Goal: Task Accomplishment & Management: Use online tool/utility

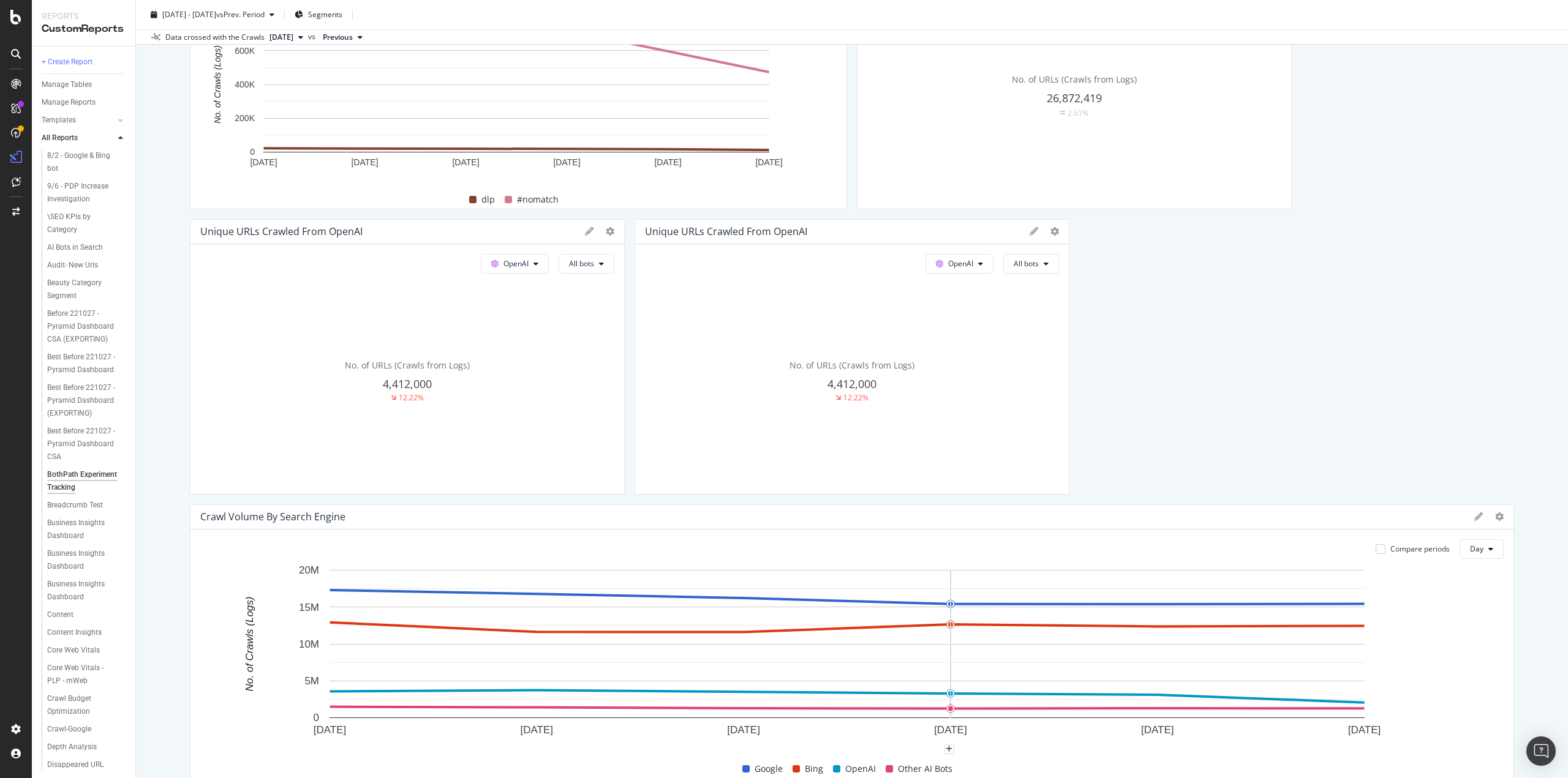
scroll to position [1041, 0]
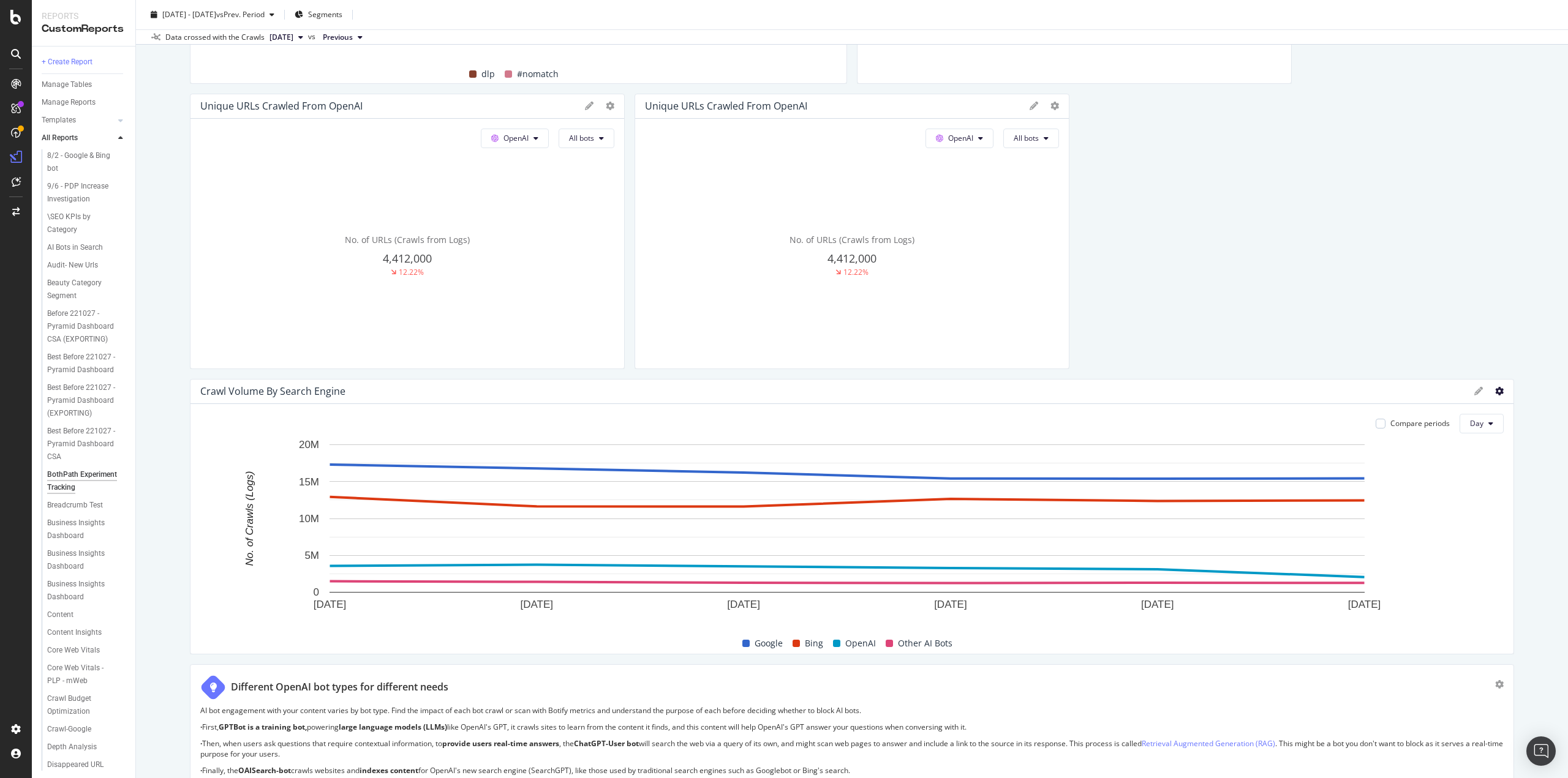
click at [1496, 390] on icon at bounding box center [1500, 390] width 9 height 9
click at [1422, 440] on span "Apply Filter" at bounding box center [1429, 436] width 92 height 11
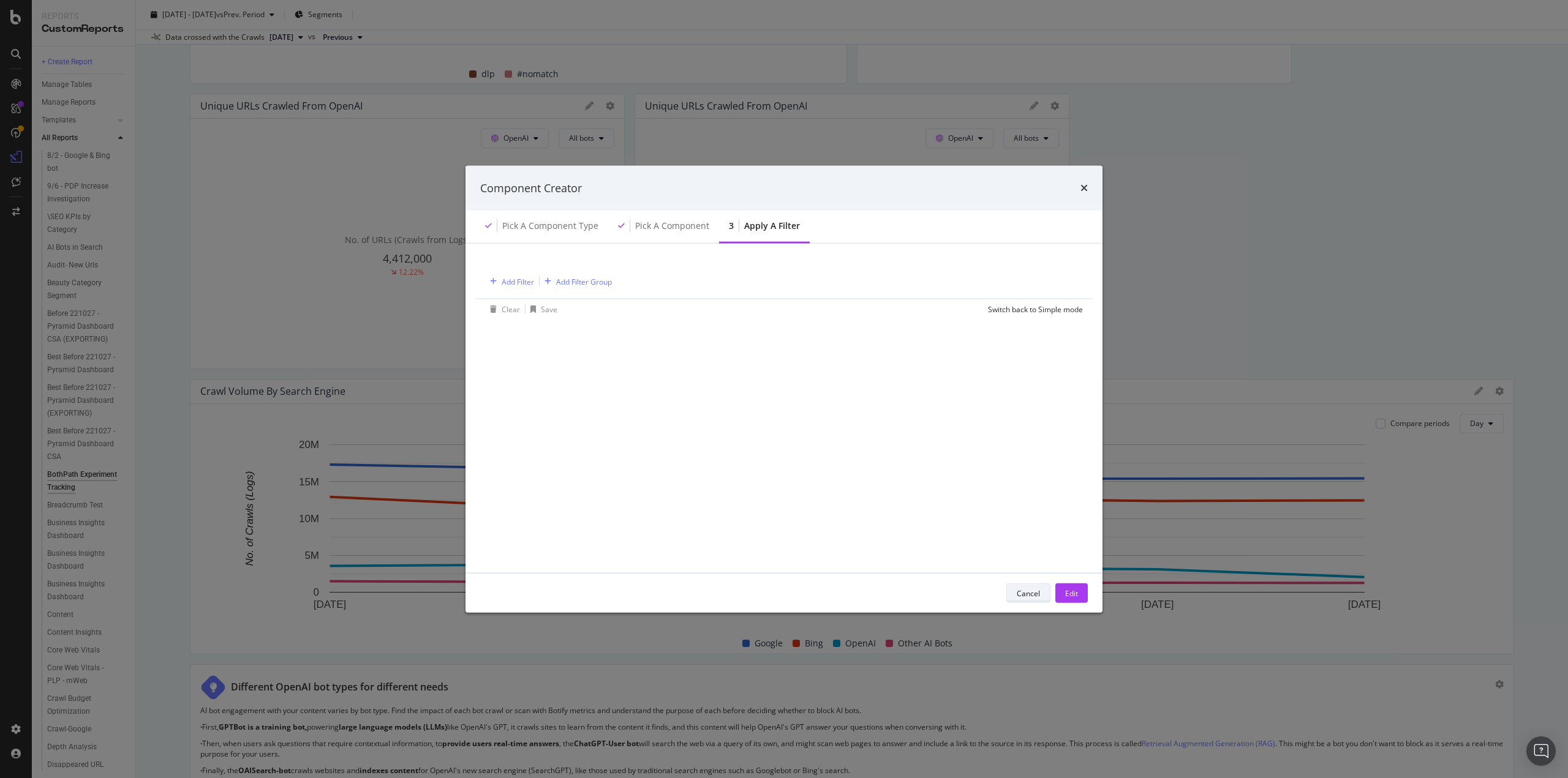
click at [1022, 595] on div "Cancel" at bounding box center [1028, 593] width 23 height 11
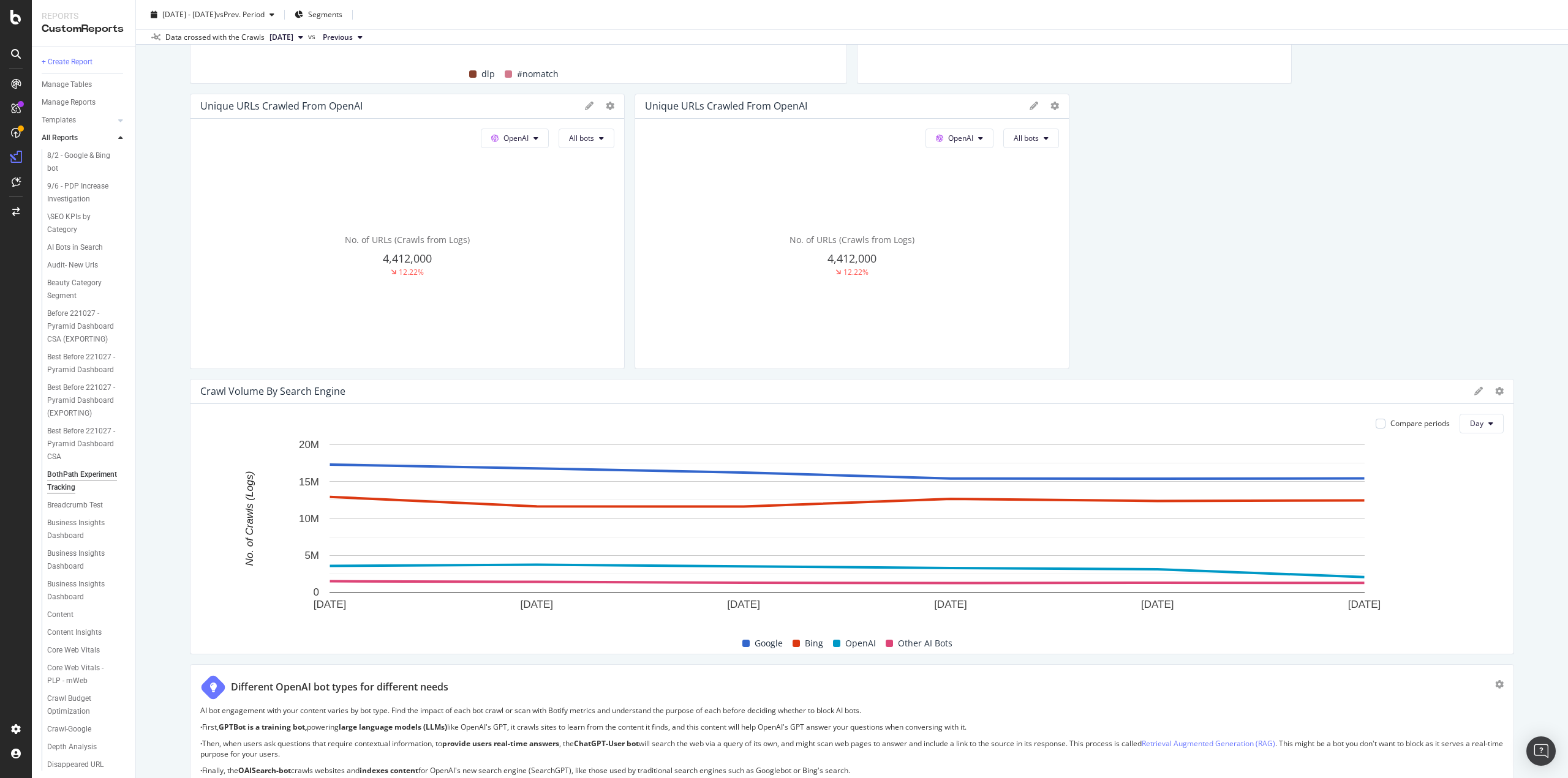
click at [1079, 185] on div "How AI search engines differ from traditional search engines AI search engines …" at bounding box center [852, 630] width 1324 height 3028
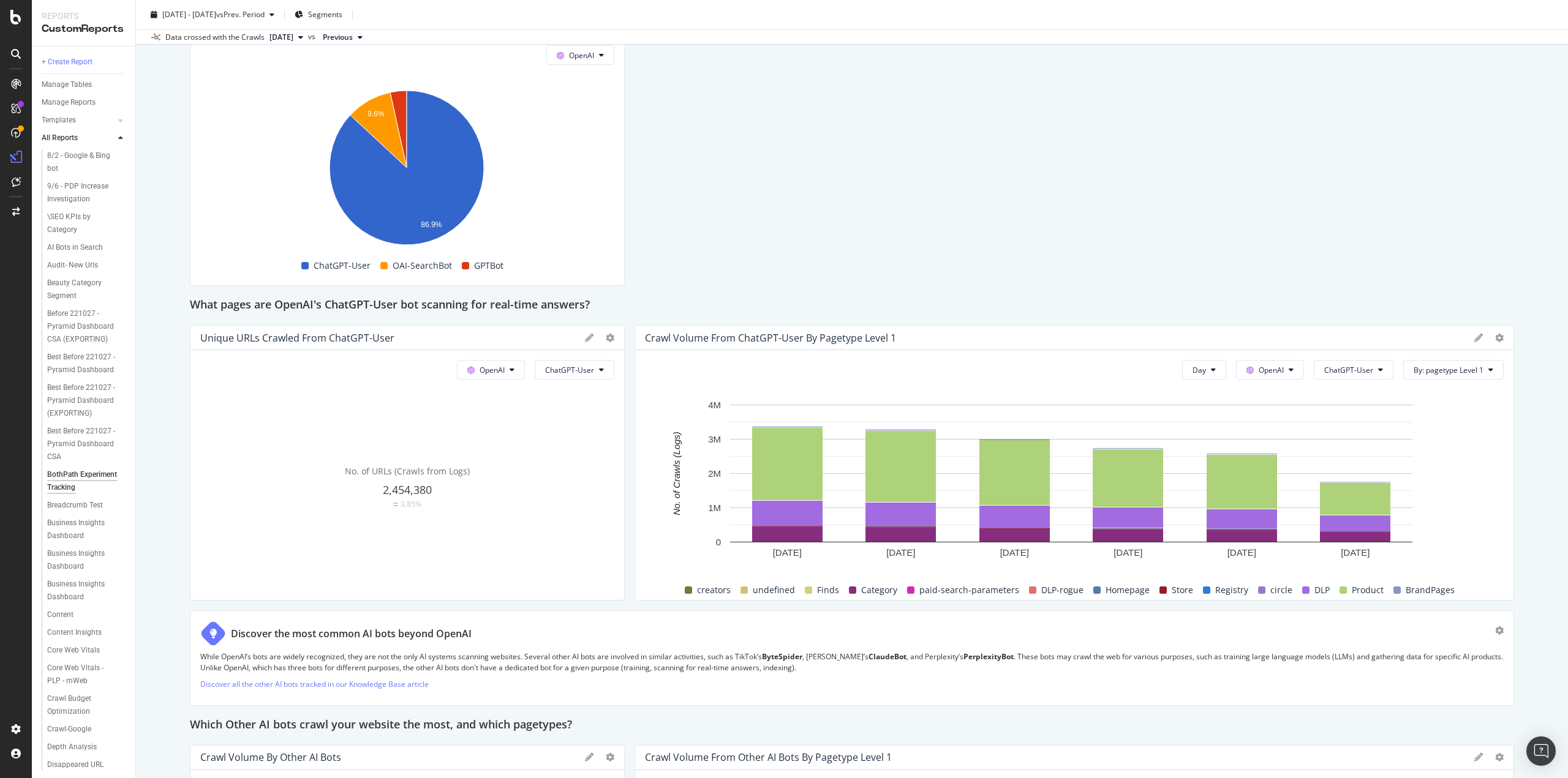
scroll to position [1898, 0]
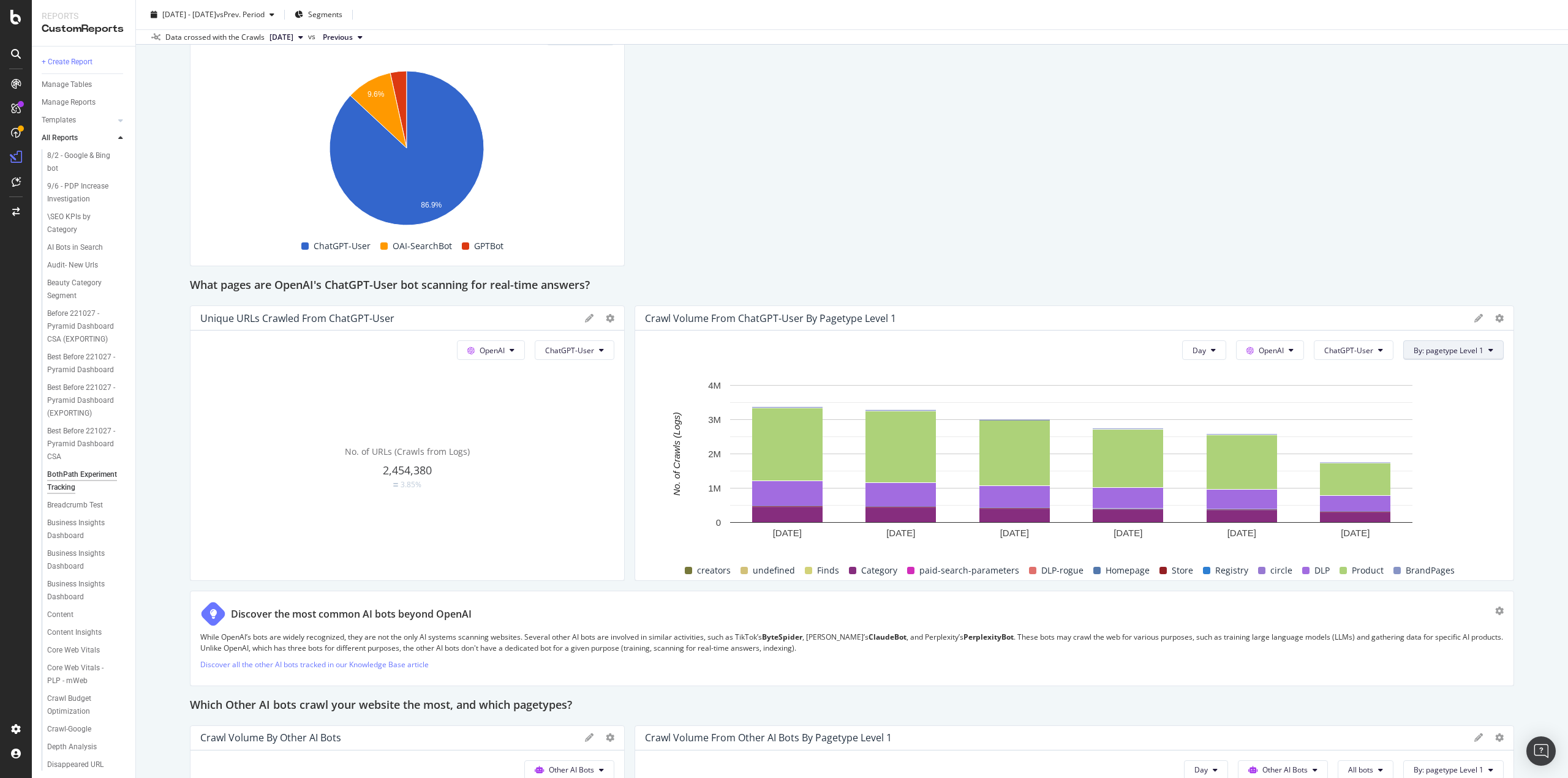
click at [1445, 347] on span "By: pagetype Level 1" at bounding box center [1448, 350] width 69 height 11
click at [1459, 460] on div "Select a Segment" at bounding box center [1436, 458] width 62 height 11
click at [1415, 414] on icon at bounding box center [1415, 416] width 4 height 8
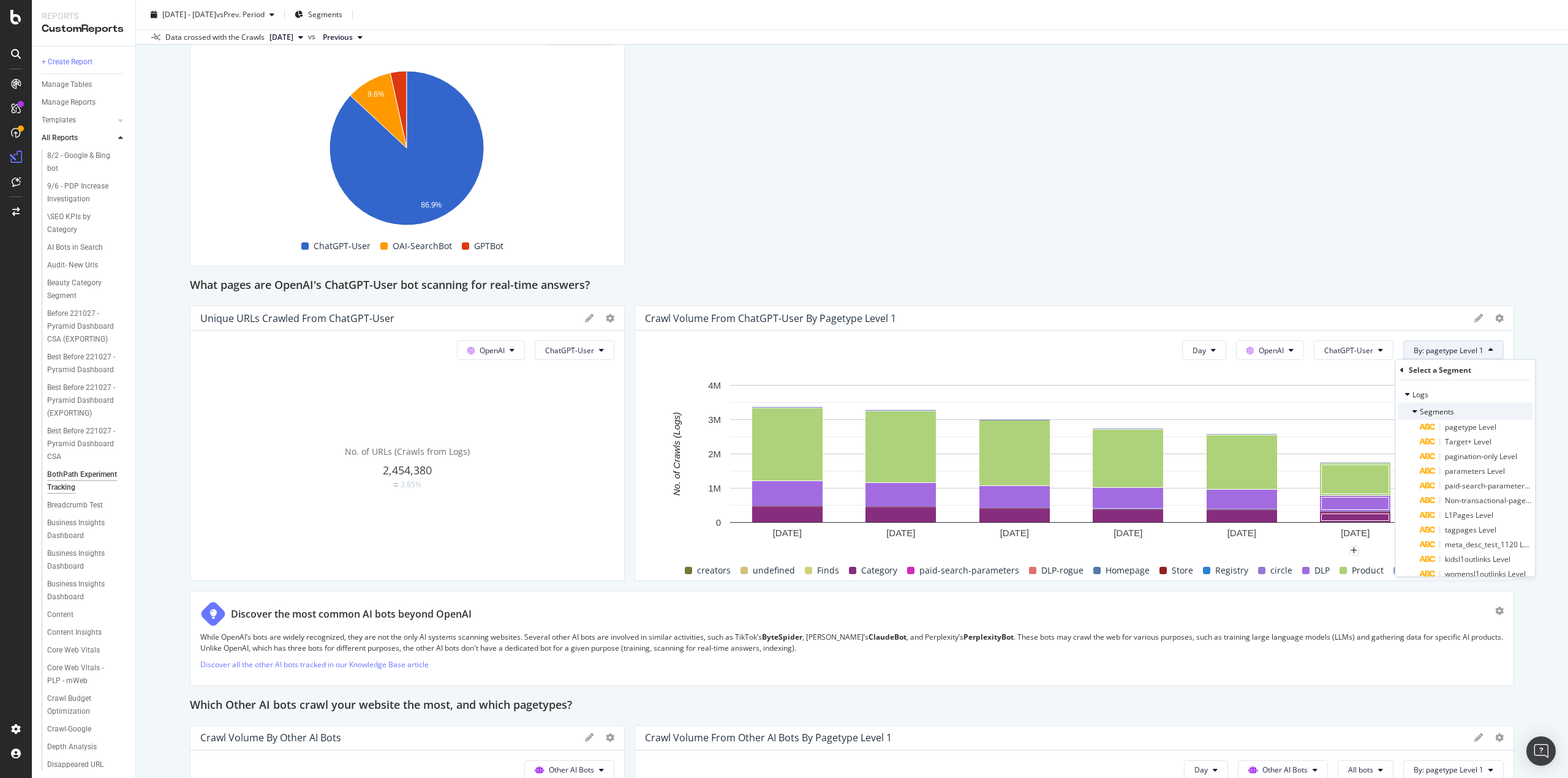
scroll to position [0, 0]
click at [1417, 413] on icon at bounding box center [1415, 416] width 5 height 8
click at [1408, 399] on icon at bounding box center [1407, 399] width 5 height 8
click at [1396, 368] on div "Select a Segment Logs" at bounding box center [1465, 389] width 140 height 58
click at [1407, 373] on div "Select a Segment" at bounding box center [1465, 371] width 130 height 21
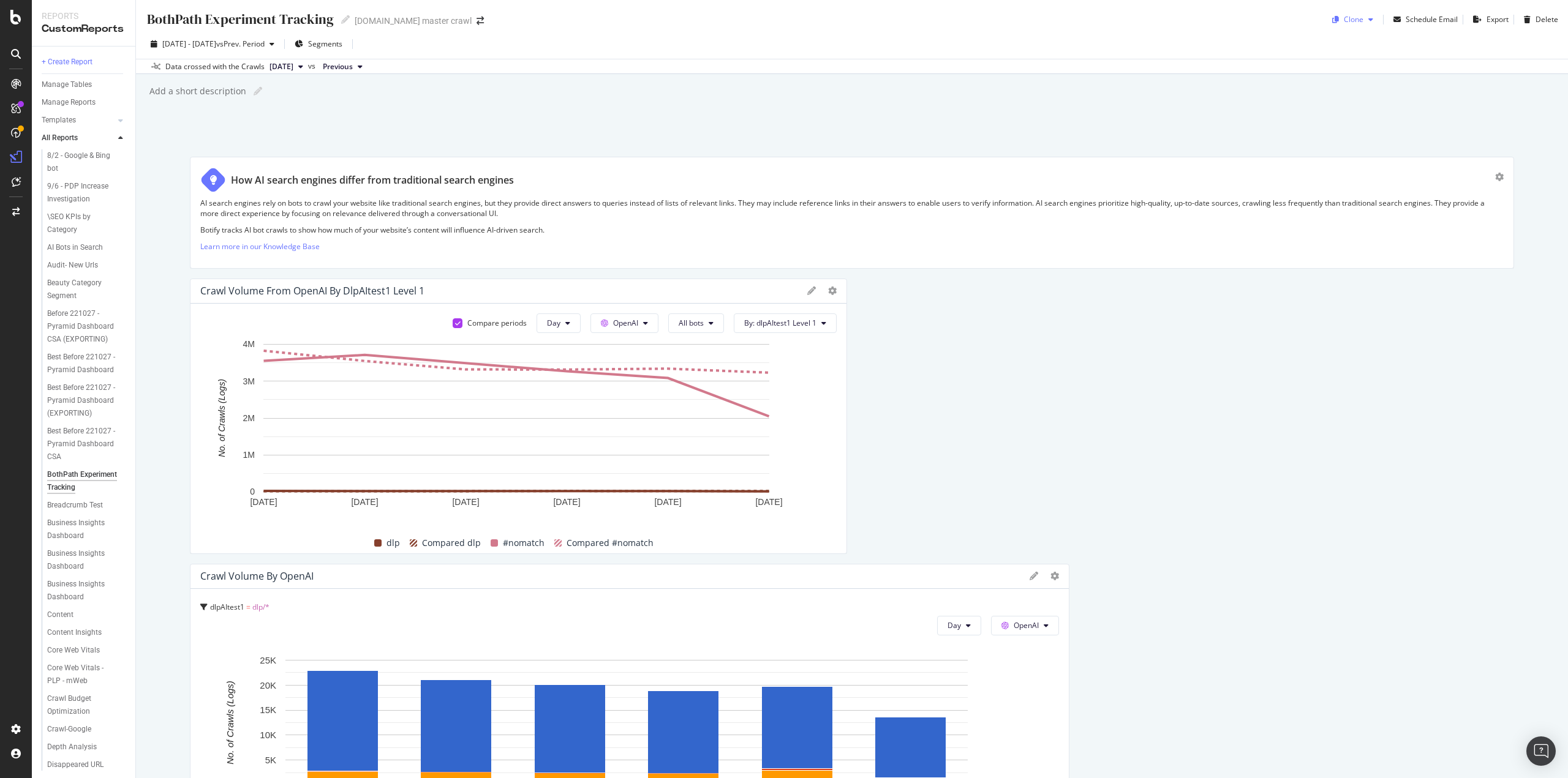
click at [1368, 19] on icon "button" at bounding box center [1370, 20] width 5 height 8
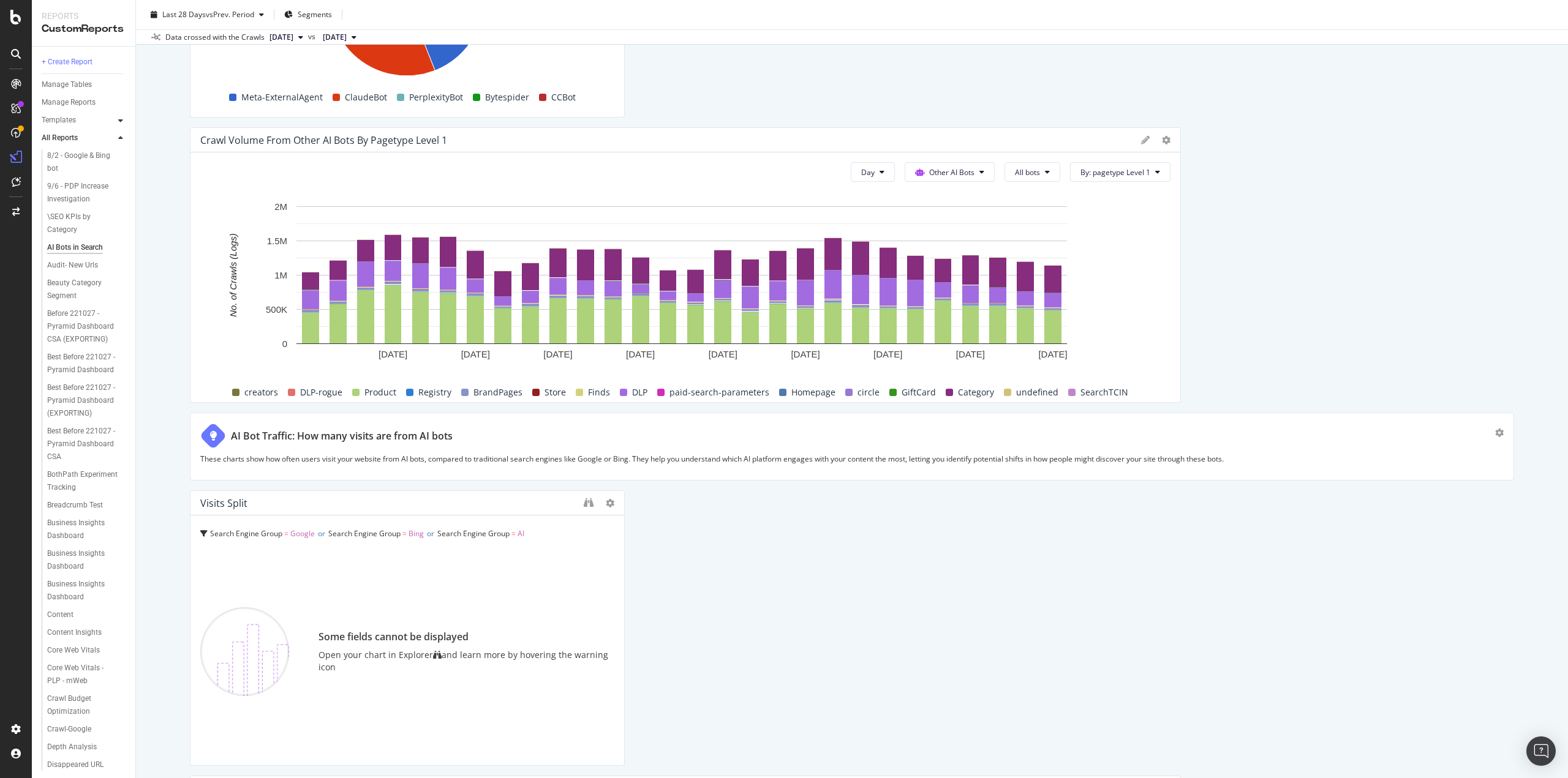
click at [122, 117] on icon at bounding box center [121, 121] width 5 height 8
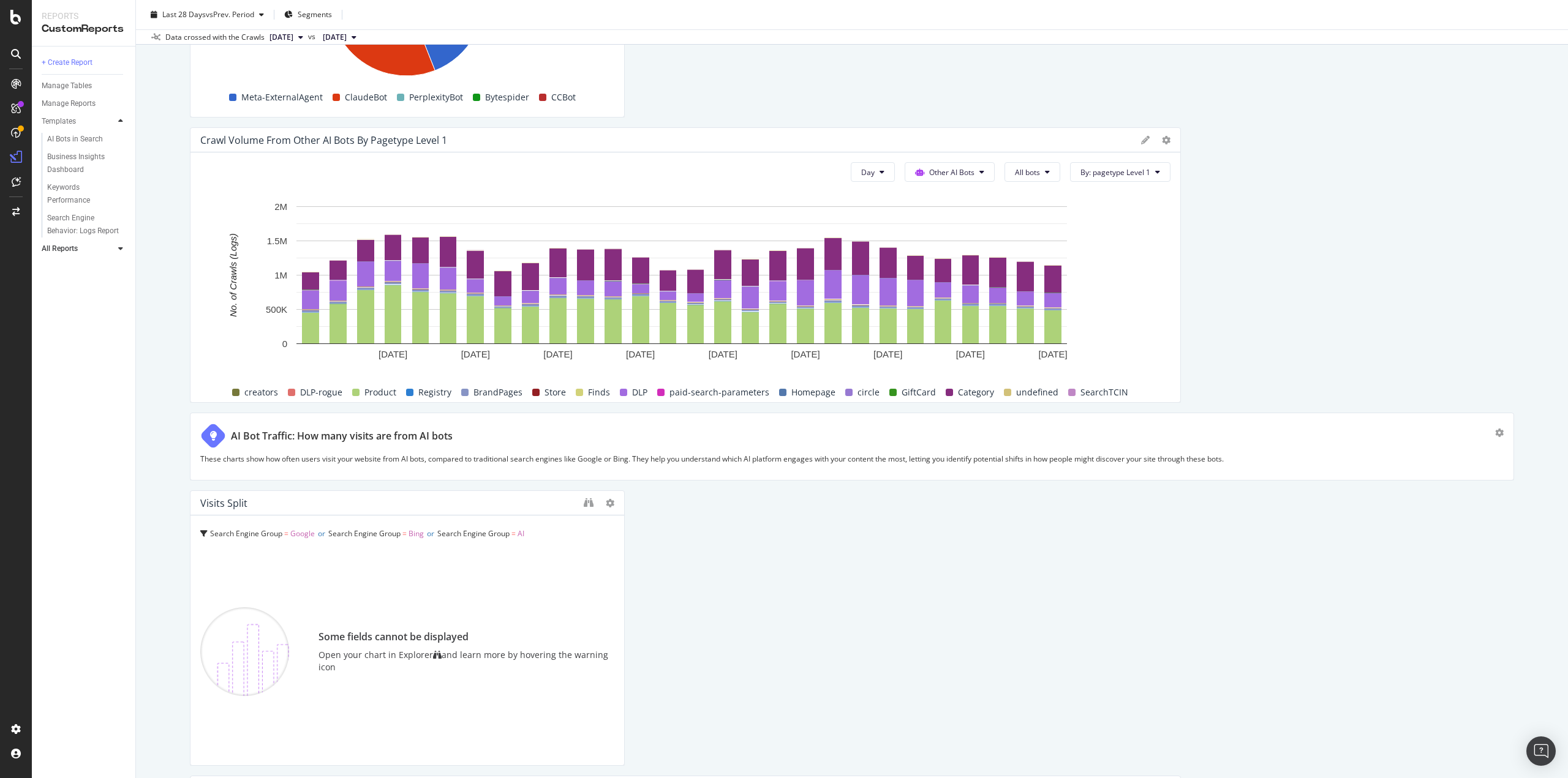
click at [122, 118] on icon at bounding box center [121, 121] width 5 height 8
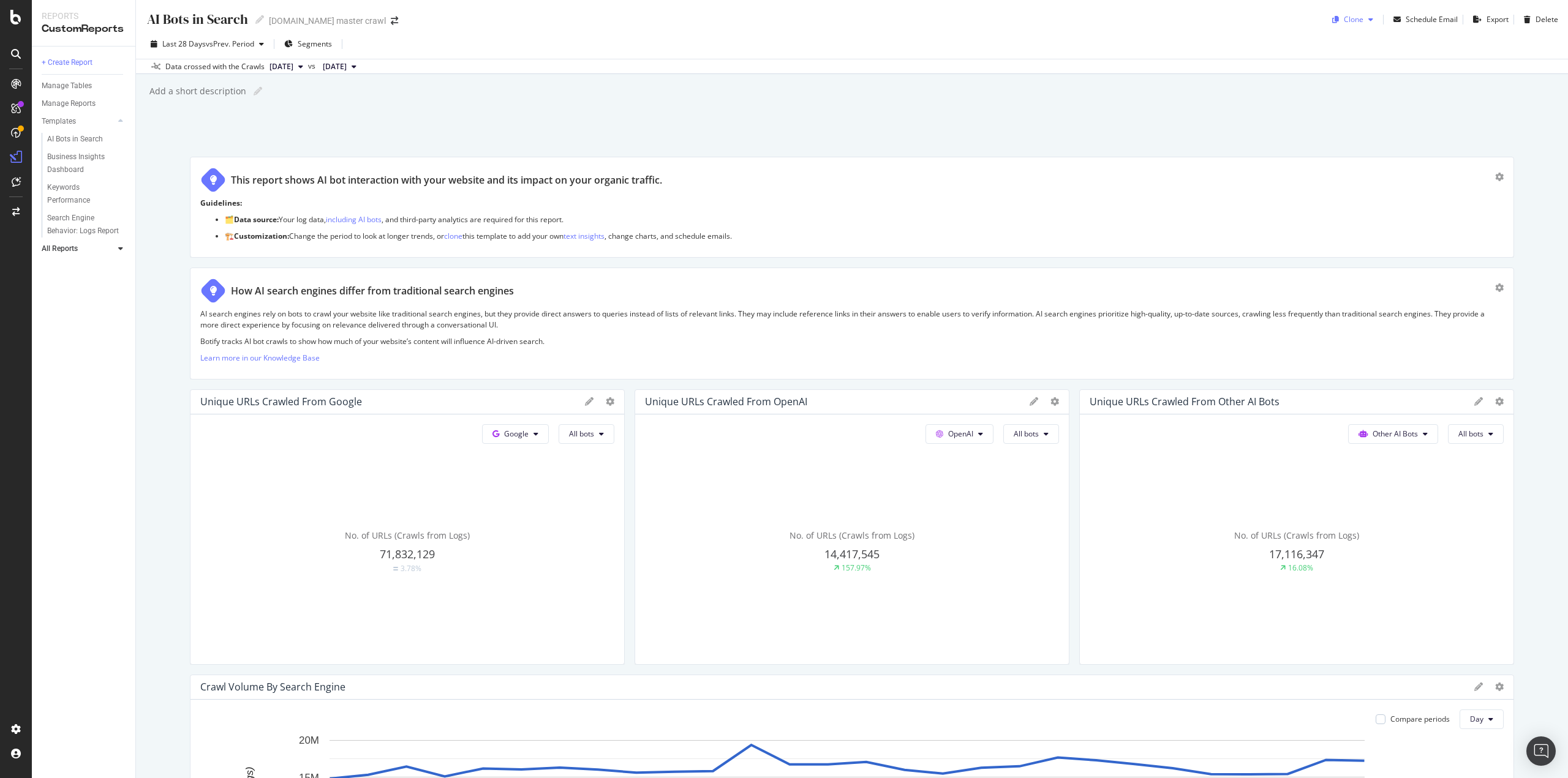
click at [1351, 28] on div "Clone" at bounding box center [1353, 19] width 51 height 18
click at [1360, 98] on span "[DOMAIN_NAME] master crawl" at bounding box center [1392, 99] width 128 height 13
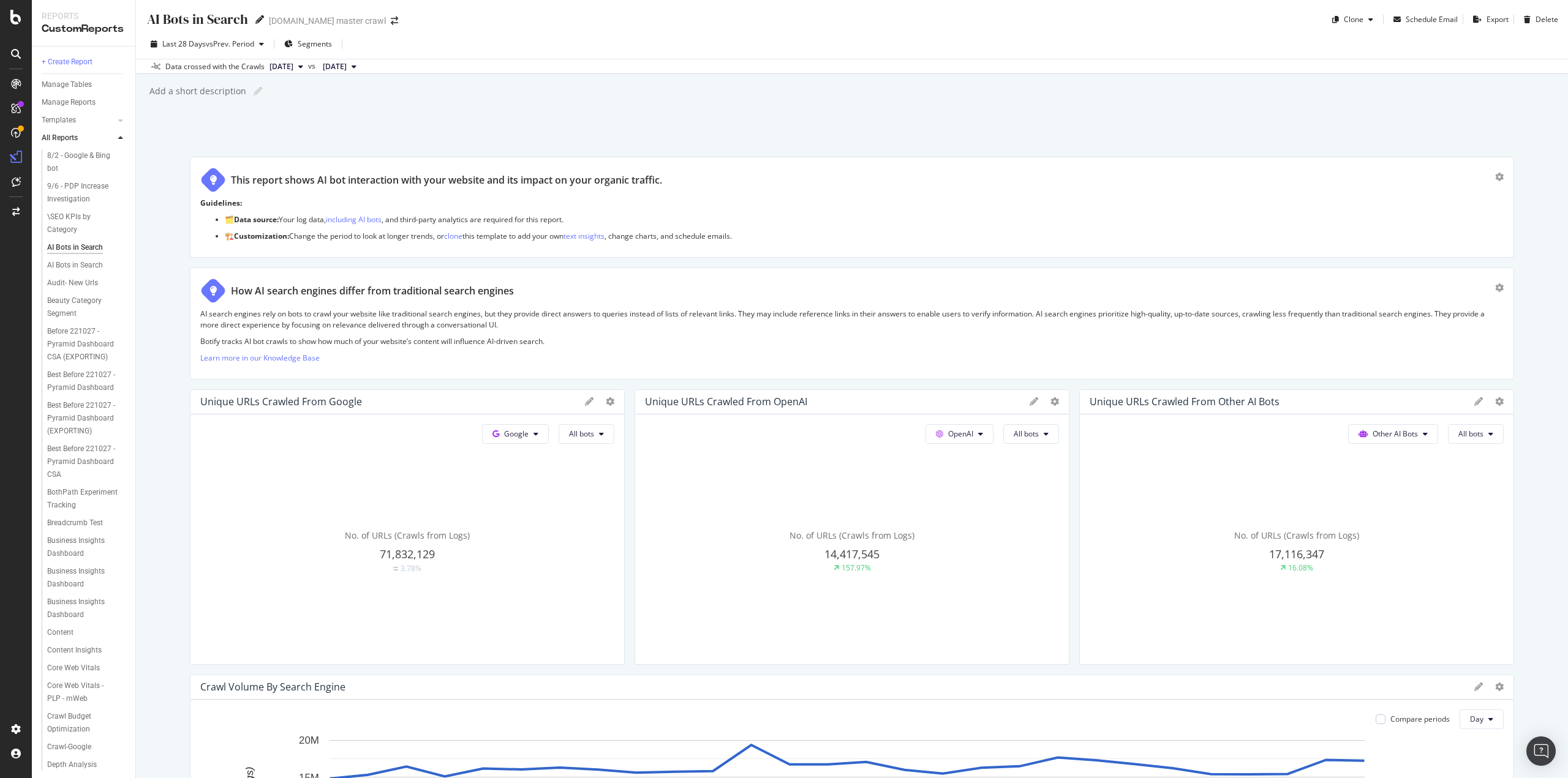
click at [258, 20] on icon at bounding box center [259, 19] width 9 height 9
click at [231, 17] on input "AI Bots in Search" at bounding box center [197, 18] width 103 height 16
type input "S"
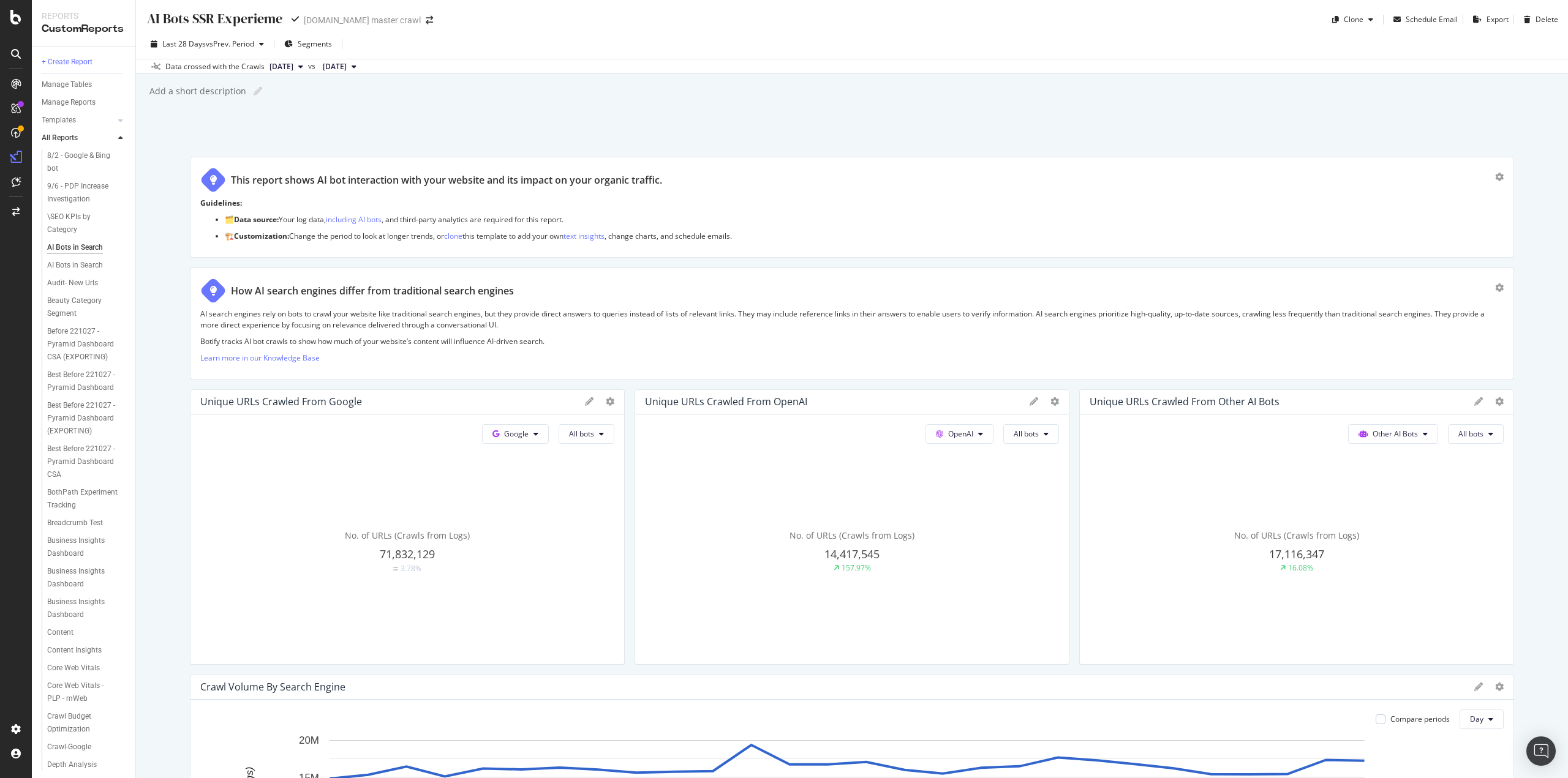
type input "AI Bots SSR Experiement"
click at [1496, 174] on icon "gear" at bounding box center [1500, 176] width 9 height 9
click at [1462, 182] on div "Delete" at bounding box center [1472, 181] width 23 height 11
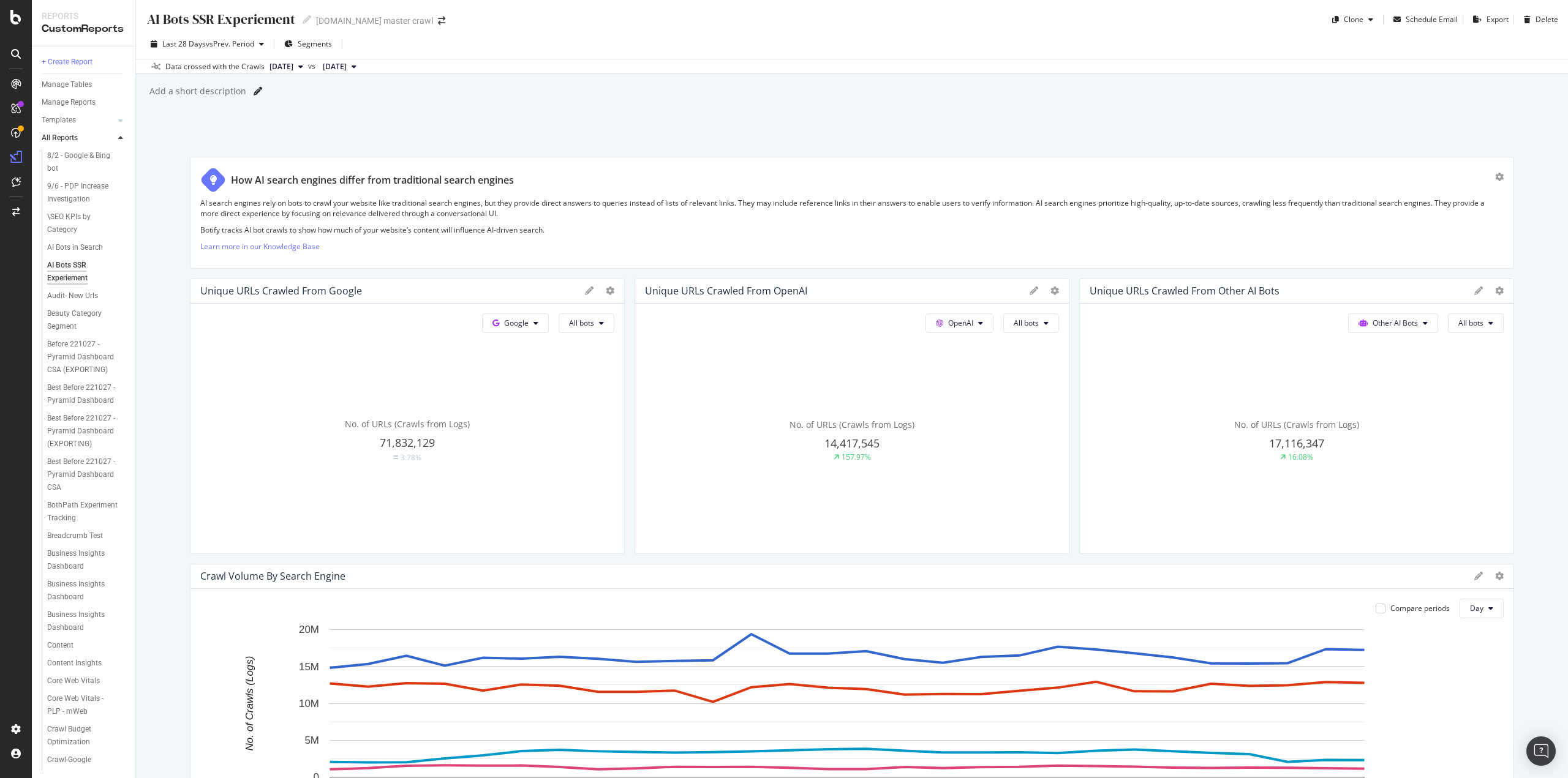
click at [255, 89] on icon at bounding box center [257, 91] width 9 height 9
type input "On 9/15 we started routing"
click at [268, 87] on icon at bounding box center [267, 91] width 9 height 9
type input "On 9/15 we started routing Perplexity-User, Claude-Searchbot, Claude-User, Meta…"
click at [343, 143] on div "AI Bots SSR Experiement AI Bots SSR Experiement target.com master crawl Clone S…" at bounding box center [852, 389] width 1432 height 778
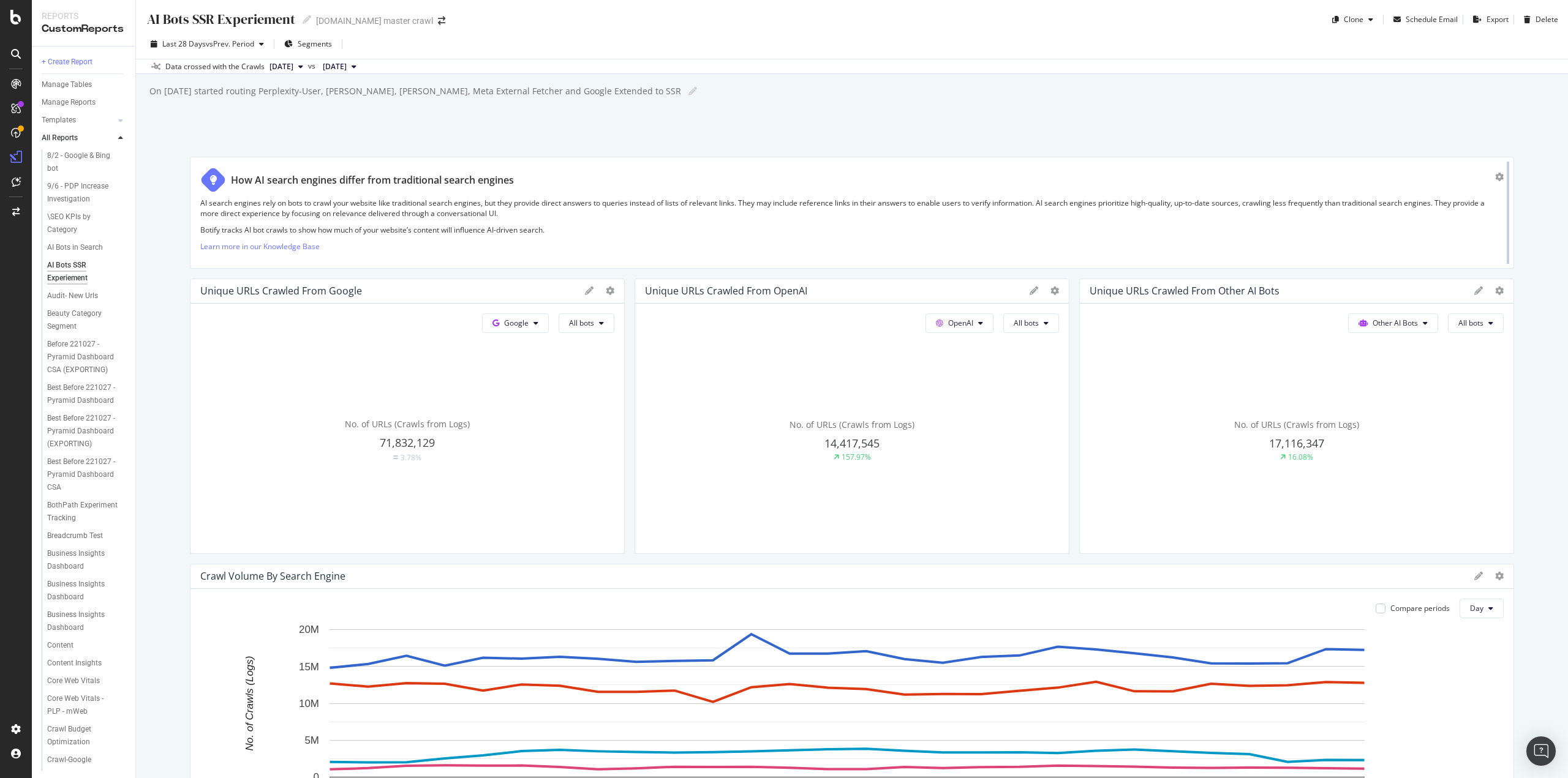
click at [1502, 175] on div at bounding box center [1508, 213] width 13 height 112
click at [1496, 177] on icon "gear" at bounding box center [1500, 176] width 9 height 9
click at [1473, 185] on div "Delete" at bounding box center [1472, 181] width 23 height 11
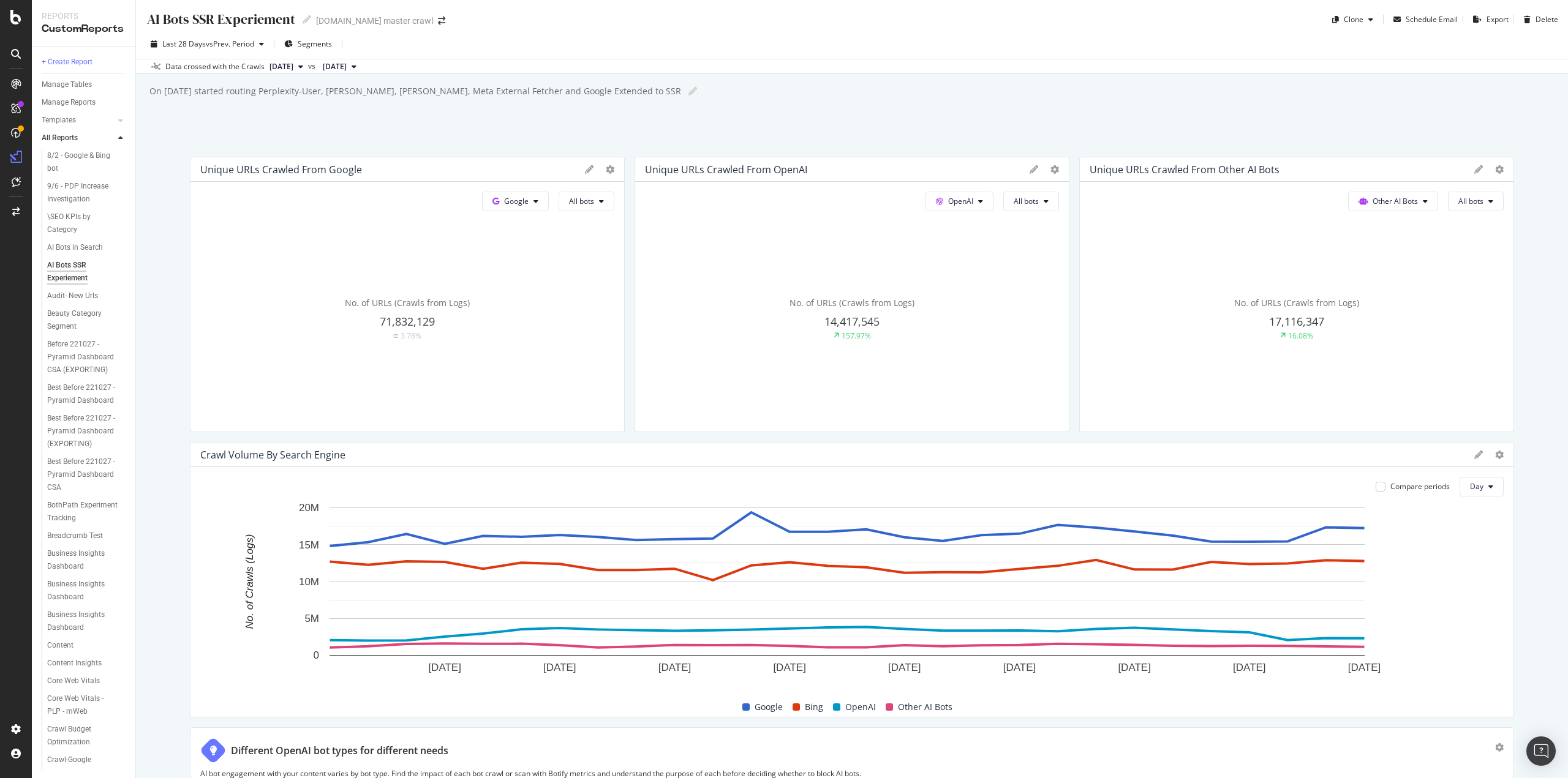
click at [585, 172] on icon at bounding box center [589, 170] width 9 height 9
click at [538, 377] on div "Cancel" at bounding box center [549, 377] width 31 height 14
click at [1496, 455] on icon at bounding box center [1500, 455] width 9 height 9
click at [1239, 405] on div "No. of URLs (Crawls from Logs) 17,116,347 16.08%" at bounding box center [1296, 318] width 414 height 205
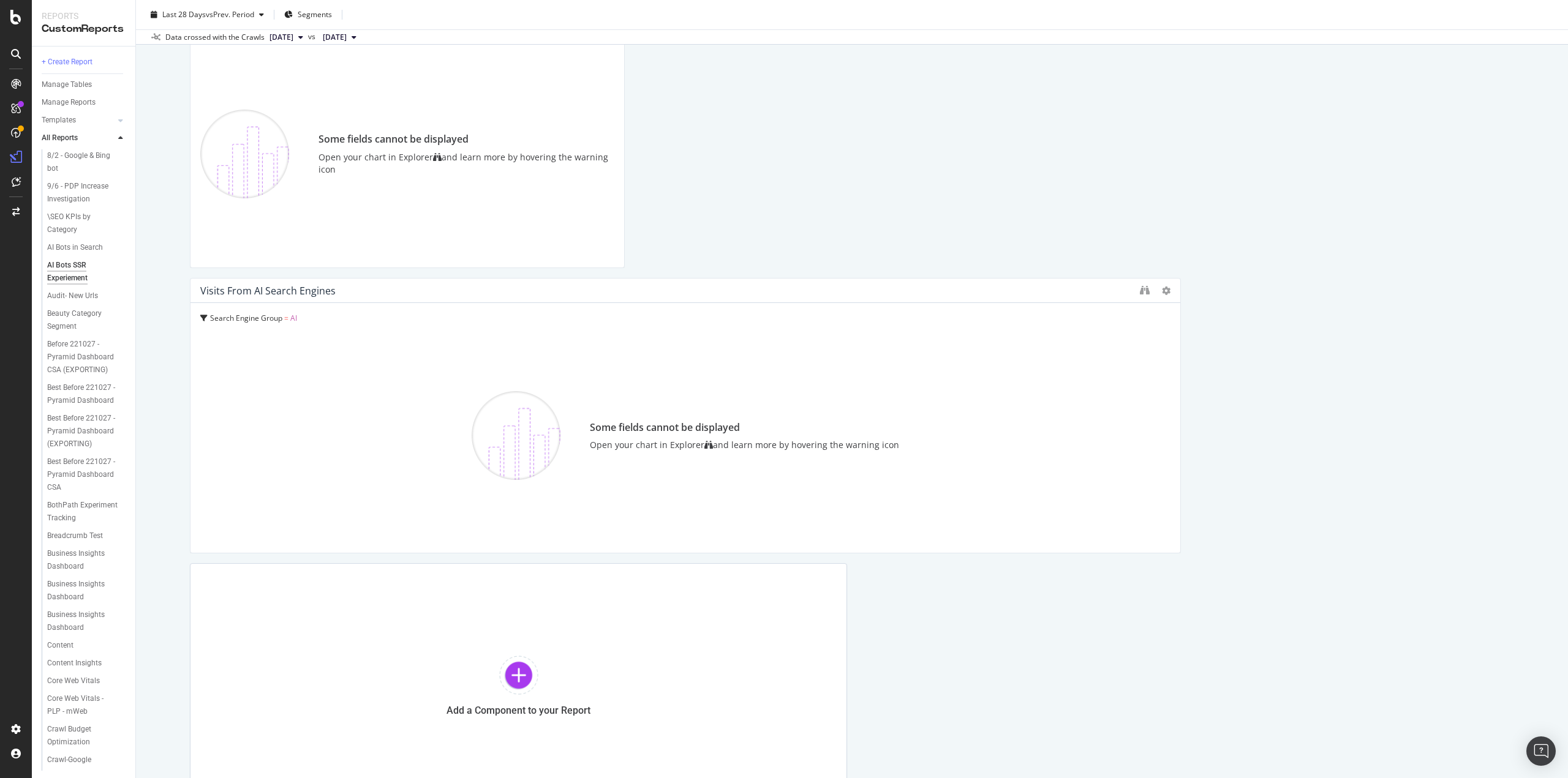
scroll to position [2753, 0]
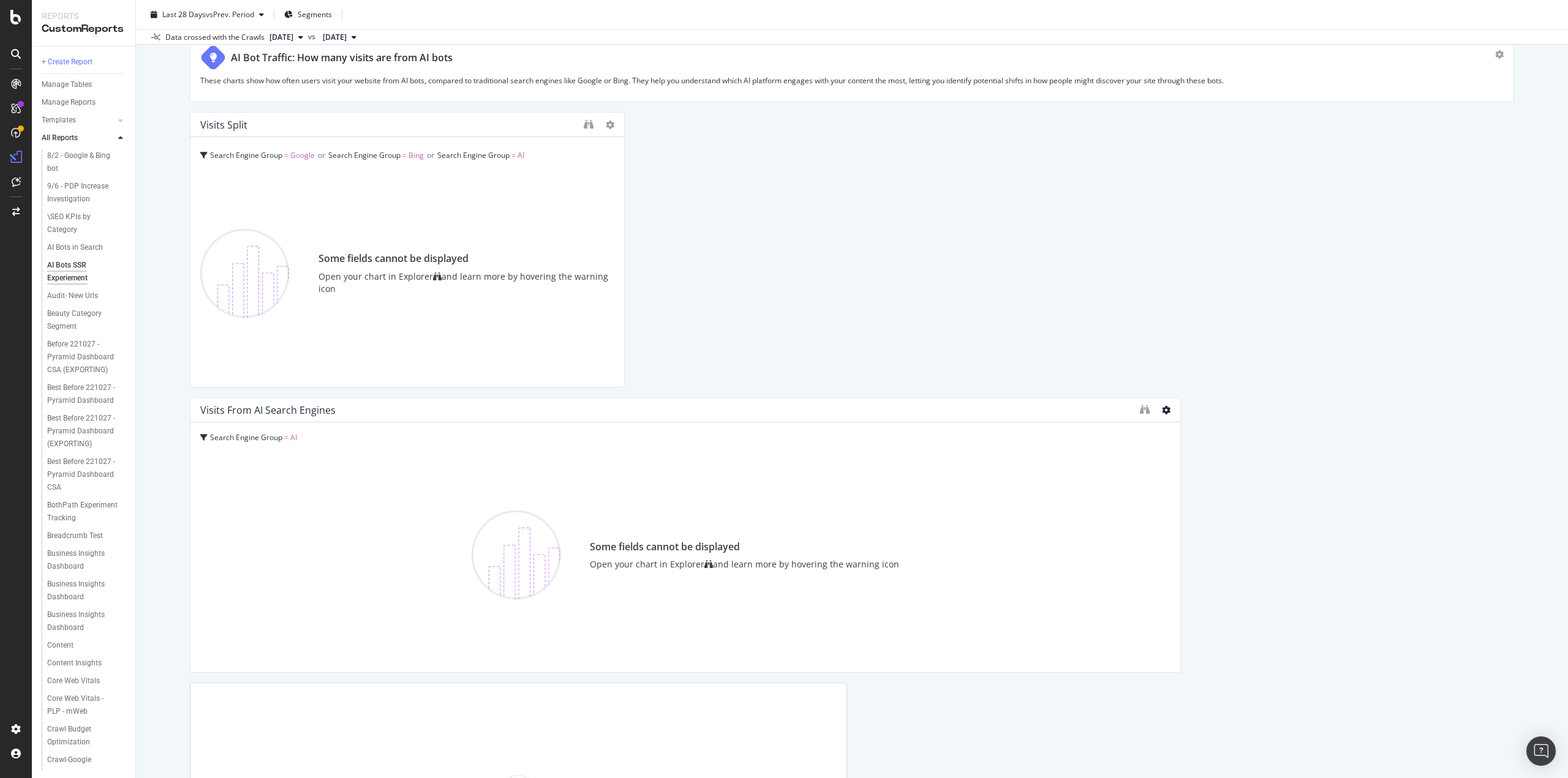
click at [1162, 409] on icon at bounding box center [1166, 410] width 9 height 9
click at [1179, 430] on span at bounding box center [1172, 427] width 14 height 14
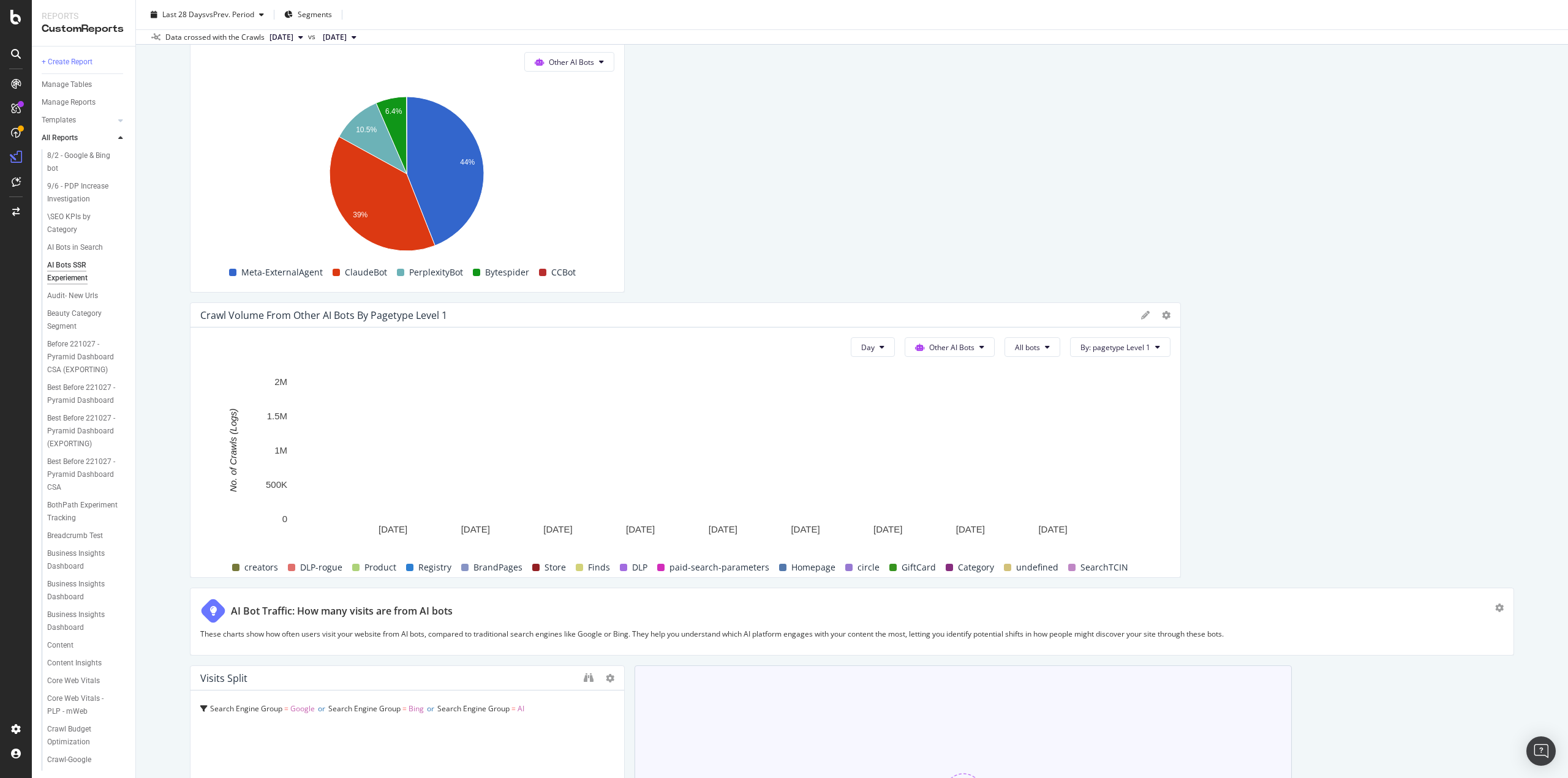
scroll to position [2152, 0]
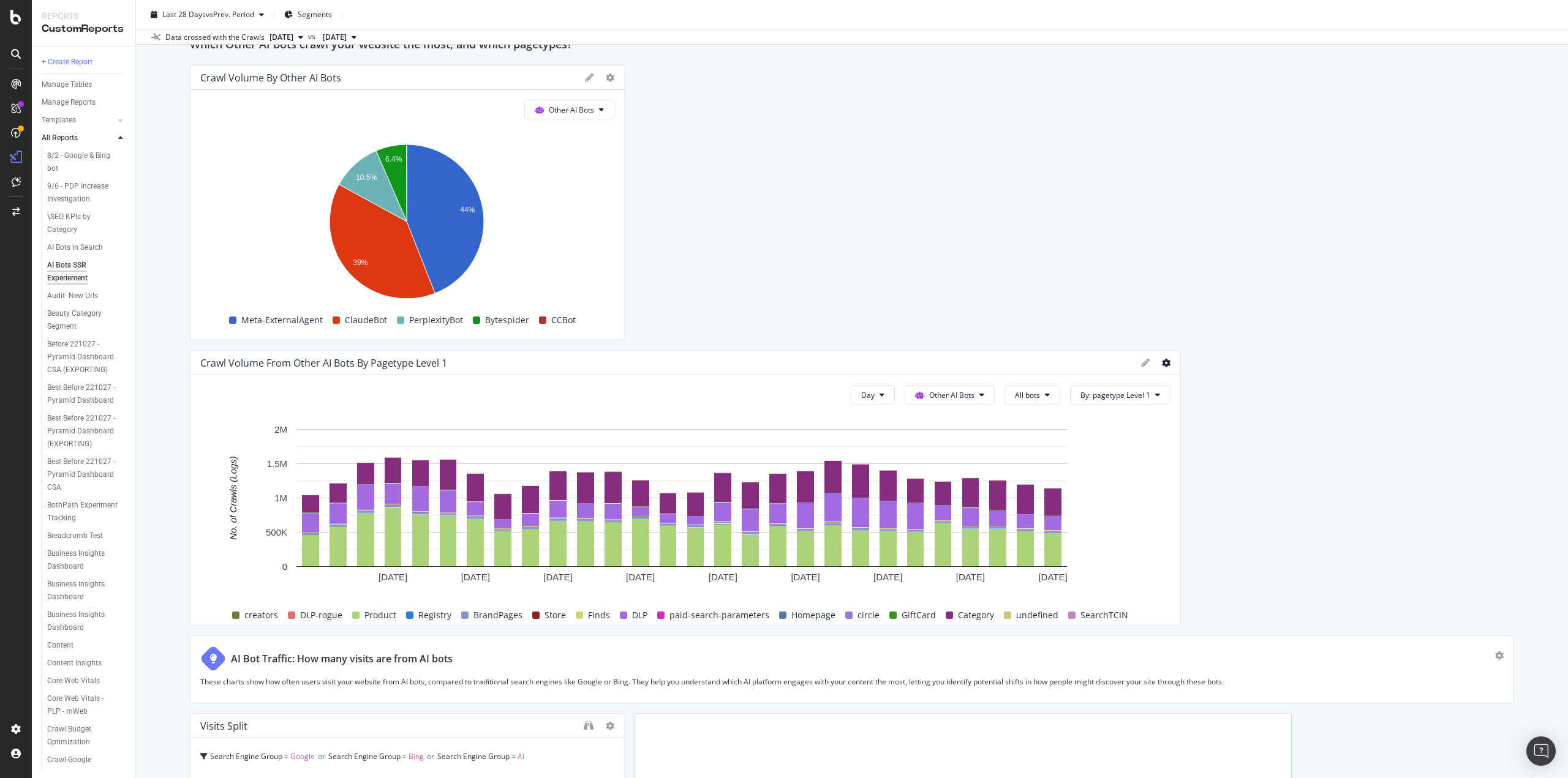
click at [1162, 360] on icon at bounding box center [1166, 362] width 9 height 9
click at [1203, 542] on span "Delete" at bounding box center [1230, 540] width 92 height 11
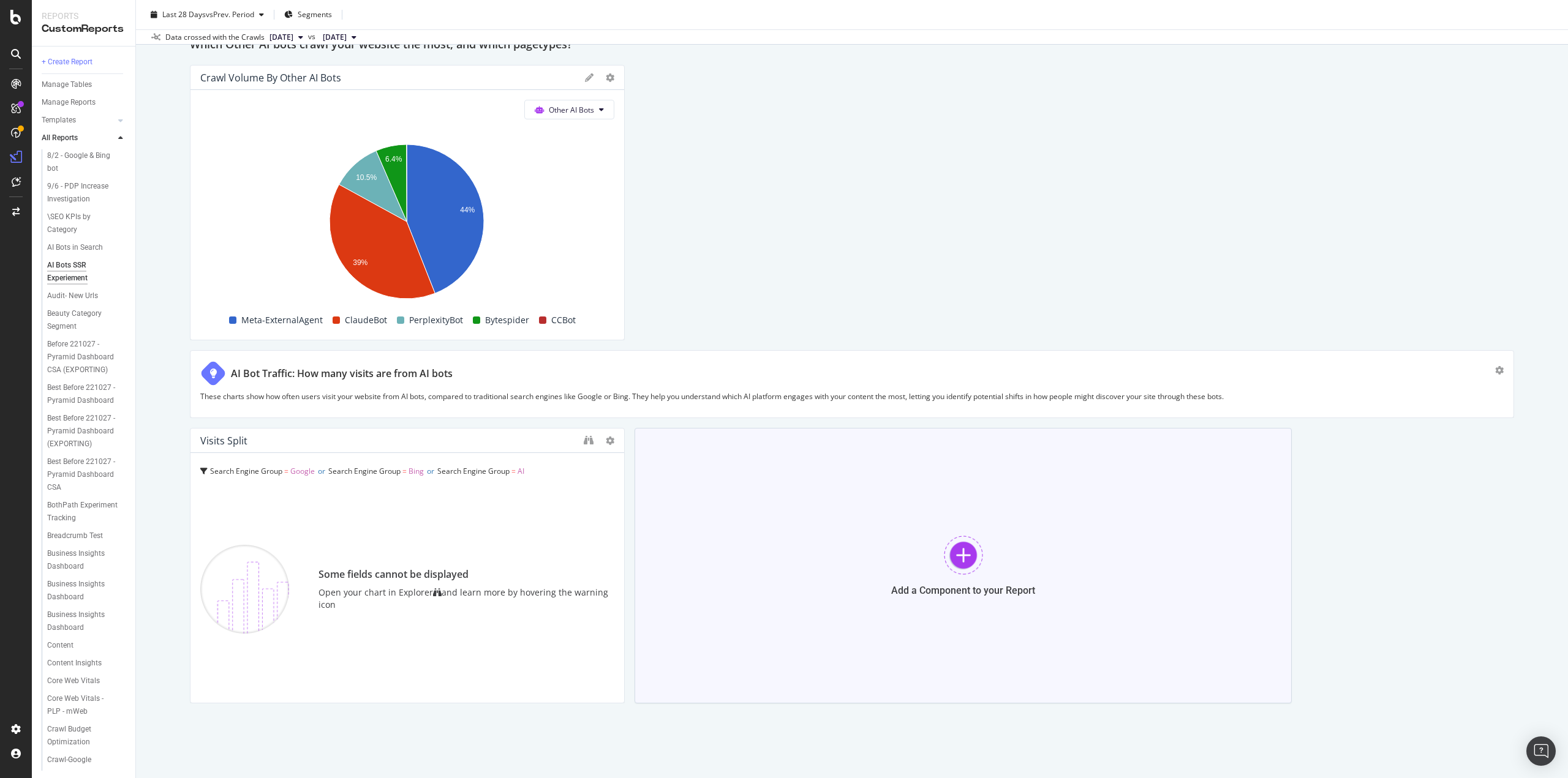
click at [993, 570] on div "Add a Component to your Report" at bounding box center [963, 566] width 658 height 276
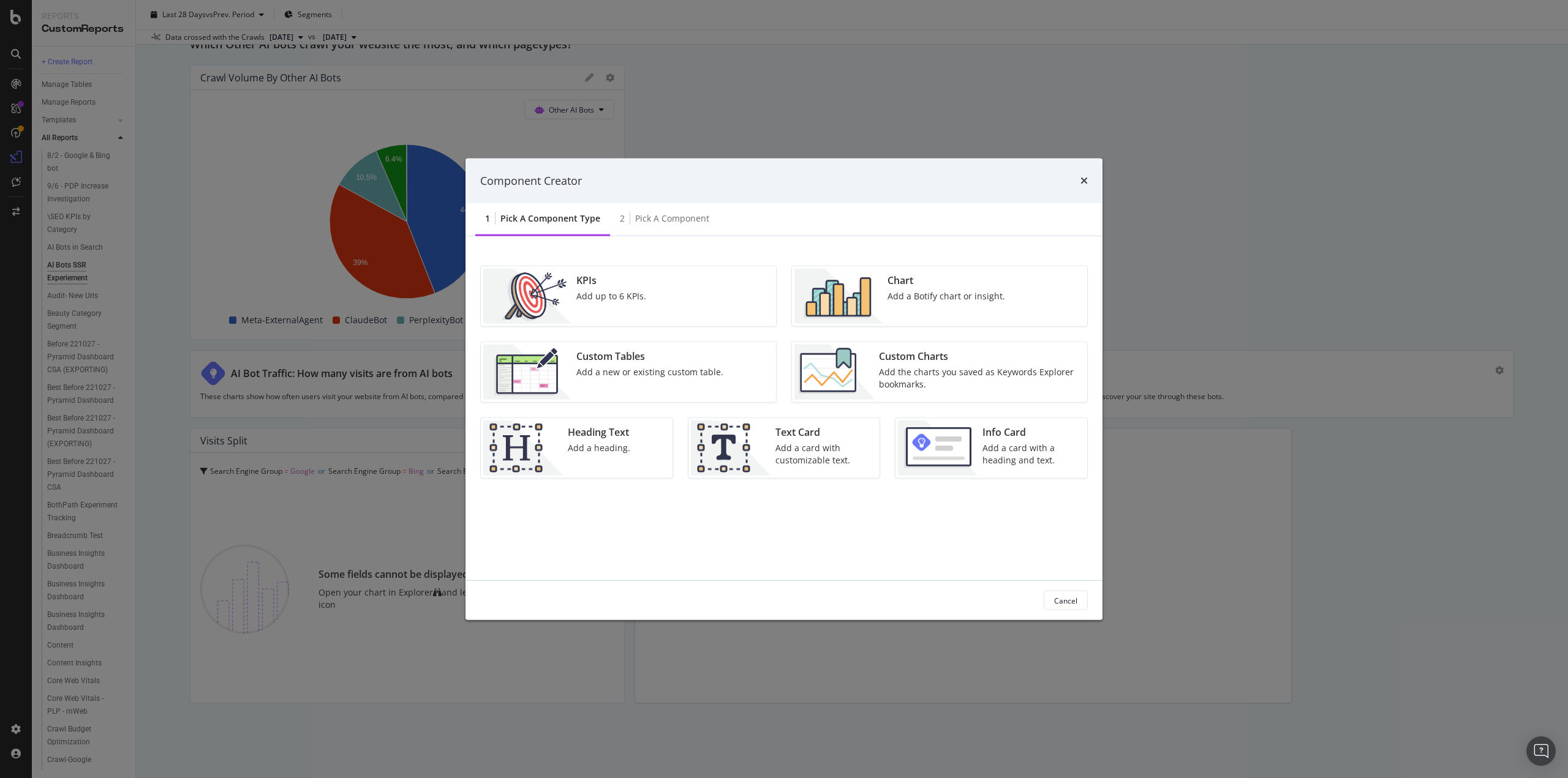
click at [912, 288] on div "Chart Add a Botify chart or insight." at bounding box center [946, 296] width 127 height 55
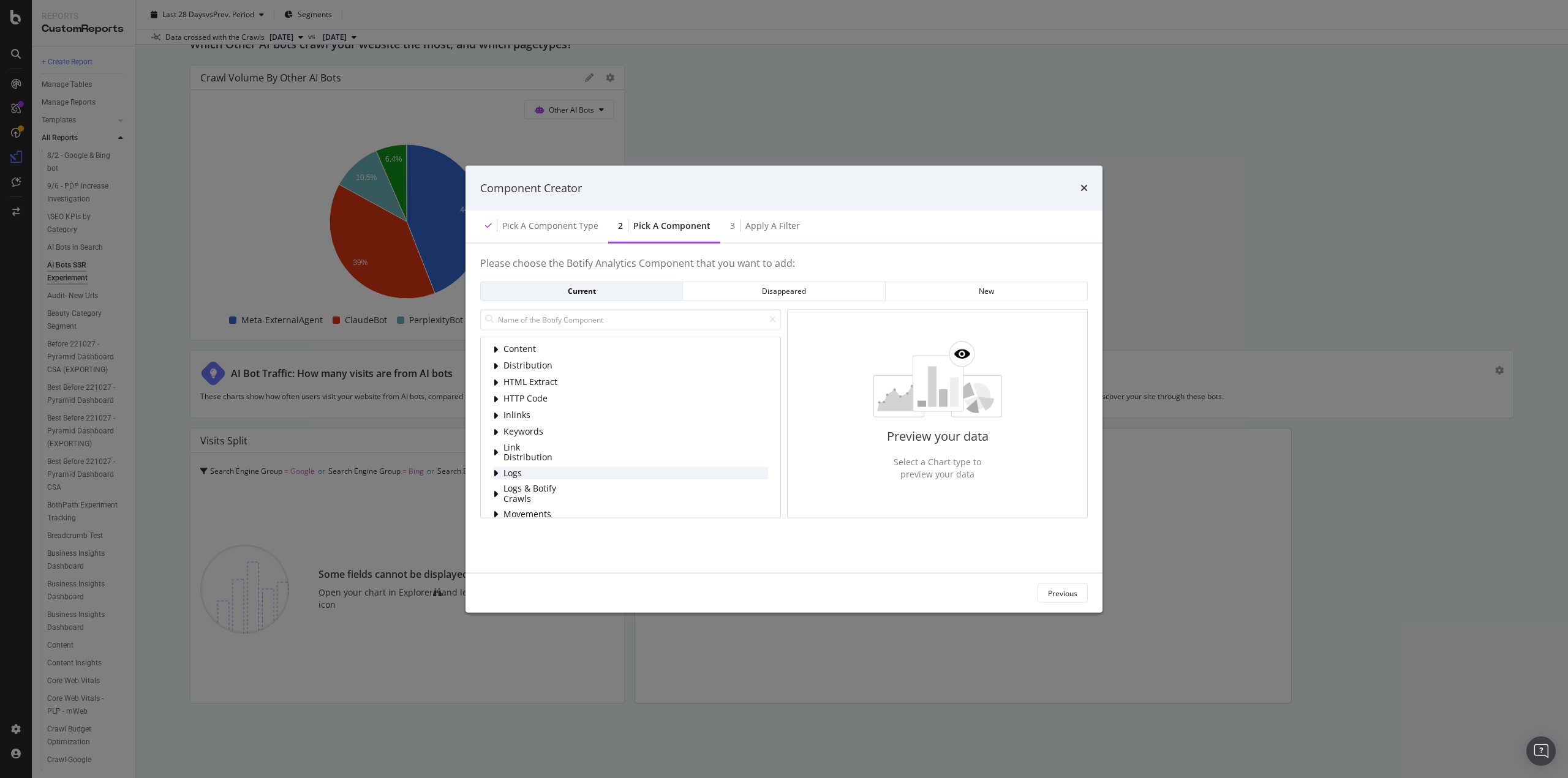
click at [495, 472] on icon "modal" at bounding box center [495, 473] width 5 height 10
click at [540, 365] on span "Bot Behavior" at bounding box center [558, 366] width 55 height 11
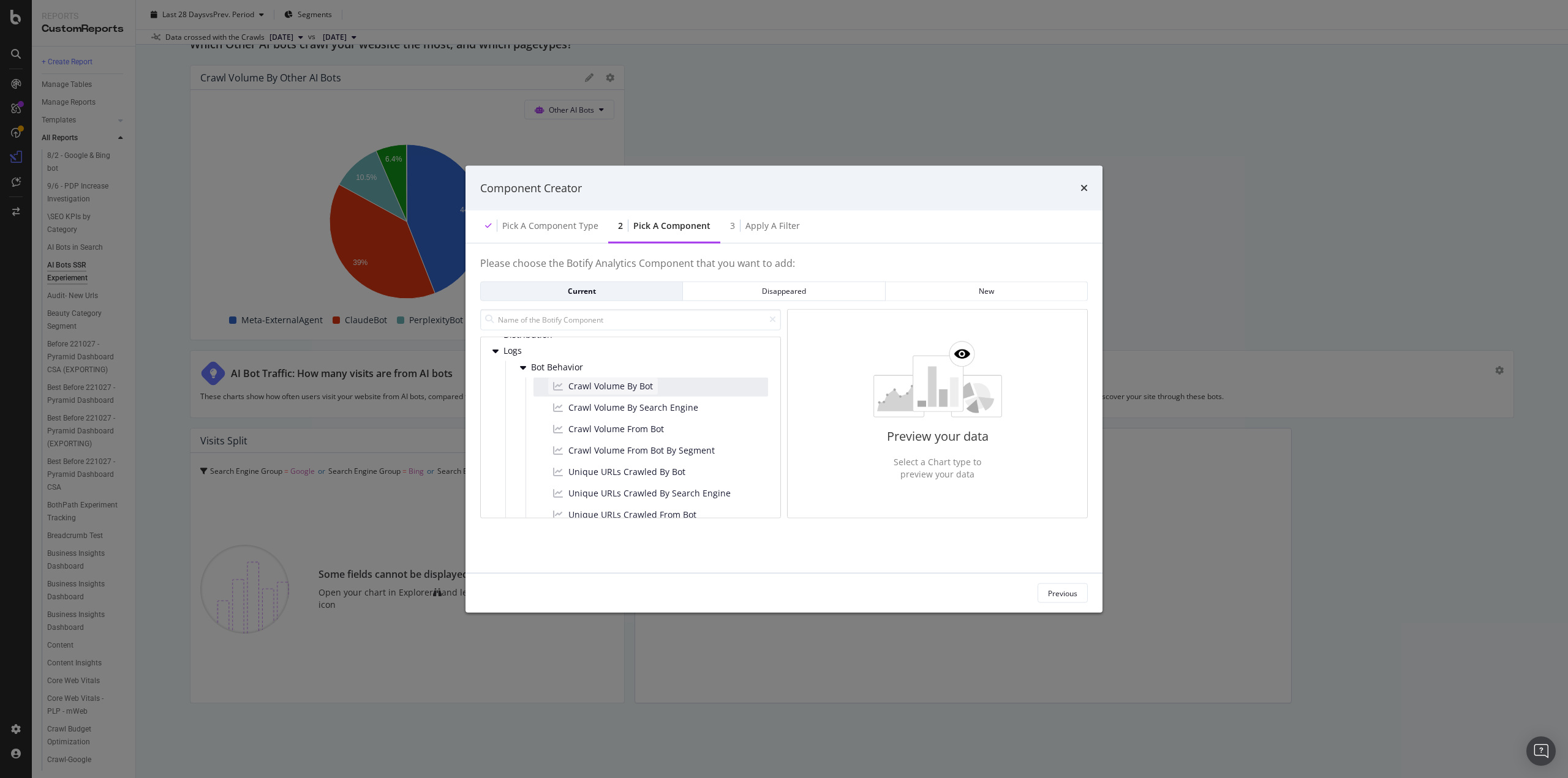
click at [589, 383] on span "Crawl Volume By Bot" at bounding box center [610, 386] width 85 height 13
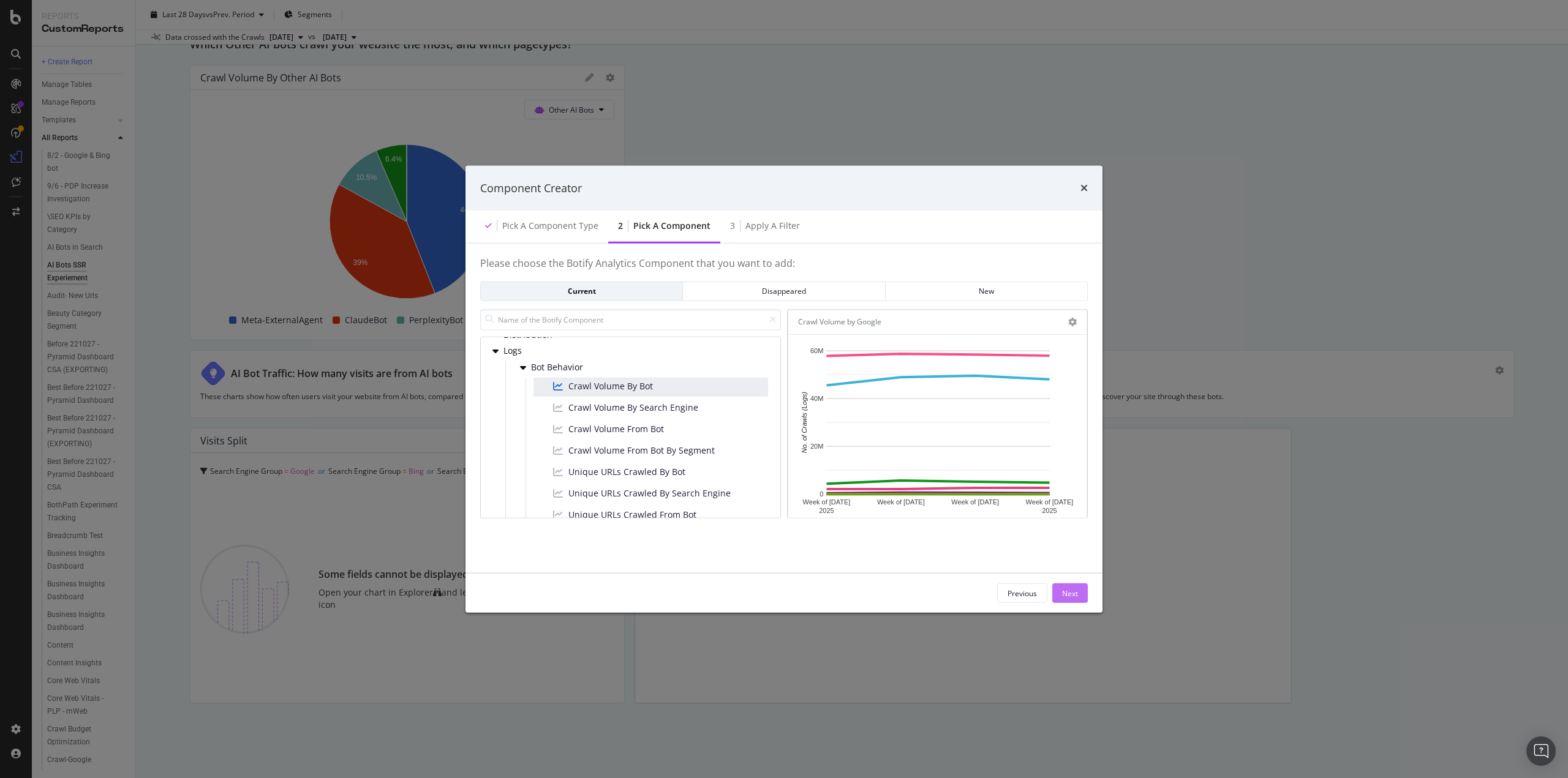
click at [1060, 595] on button "Next" at bounding box center [1069, 593] width 36 height 19
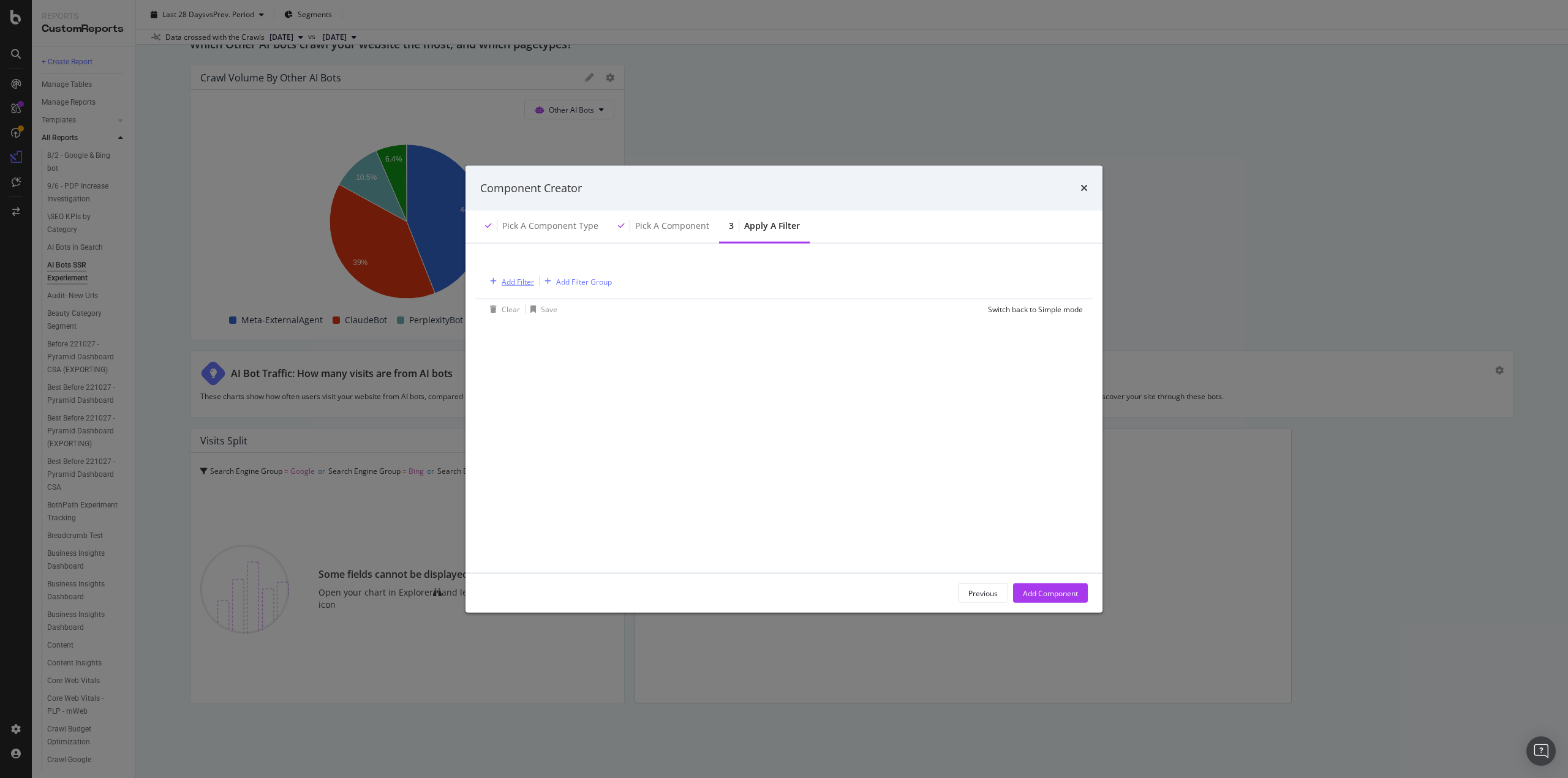
click at [522, 278] on div "Add Filter" at bounding box center [518, 281] width 33 height 11
click at [511, 387] on span "Logs" at bounding box center [511, 387] width 16 height 11
click at [520, 407] on span "Segments" at bounding box center [527, 404] width 35 height 11
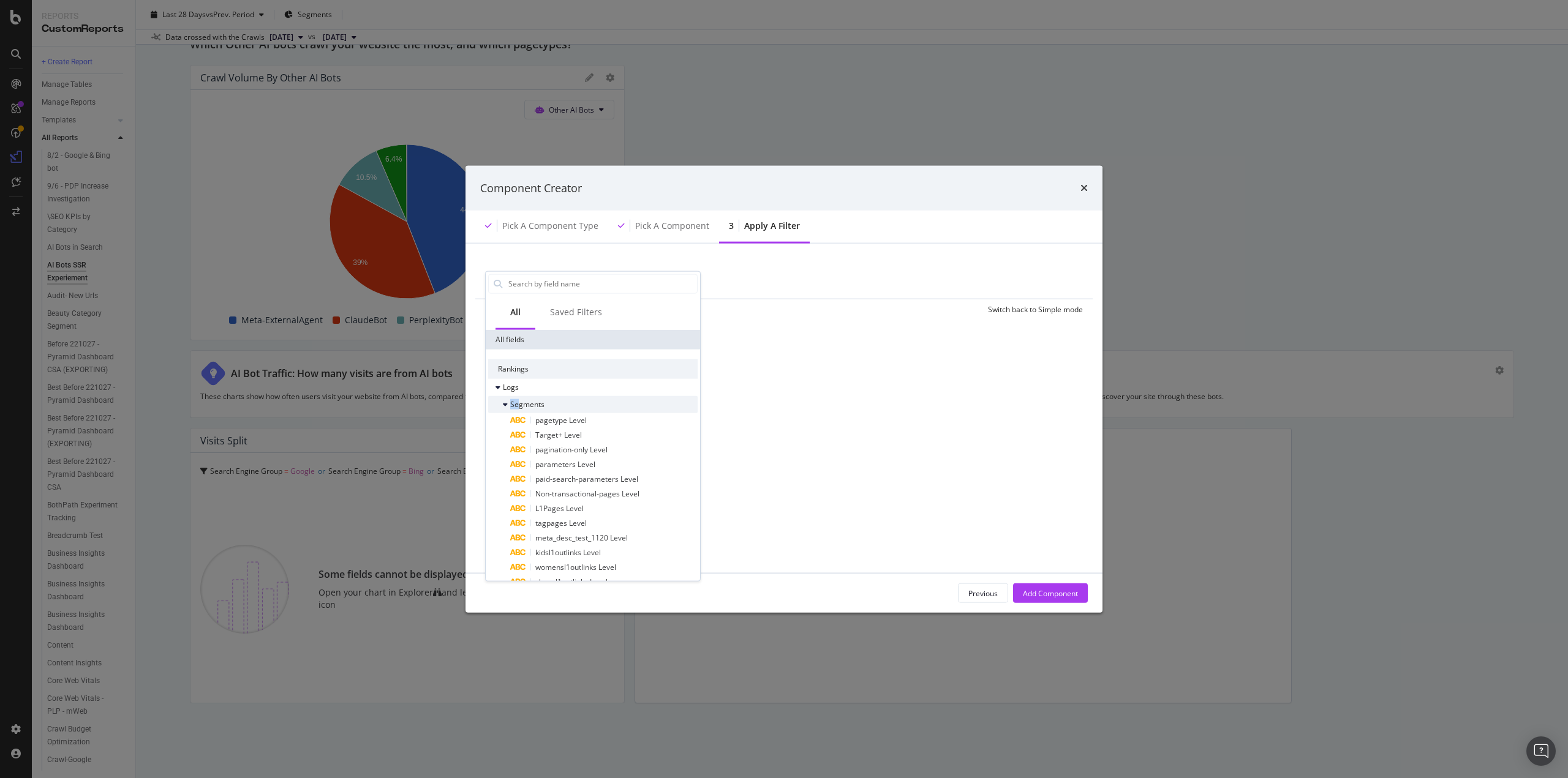
click at [518, 395] on div "Logs Segments pagetype Level Target+ Level pagination-only Level parameters Lev…" at bounding box center [592, 733] width 209 height 708
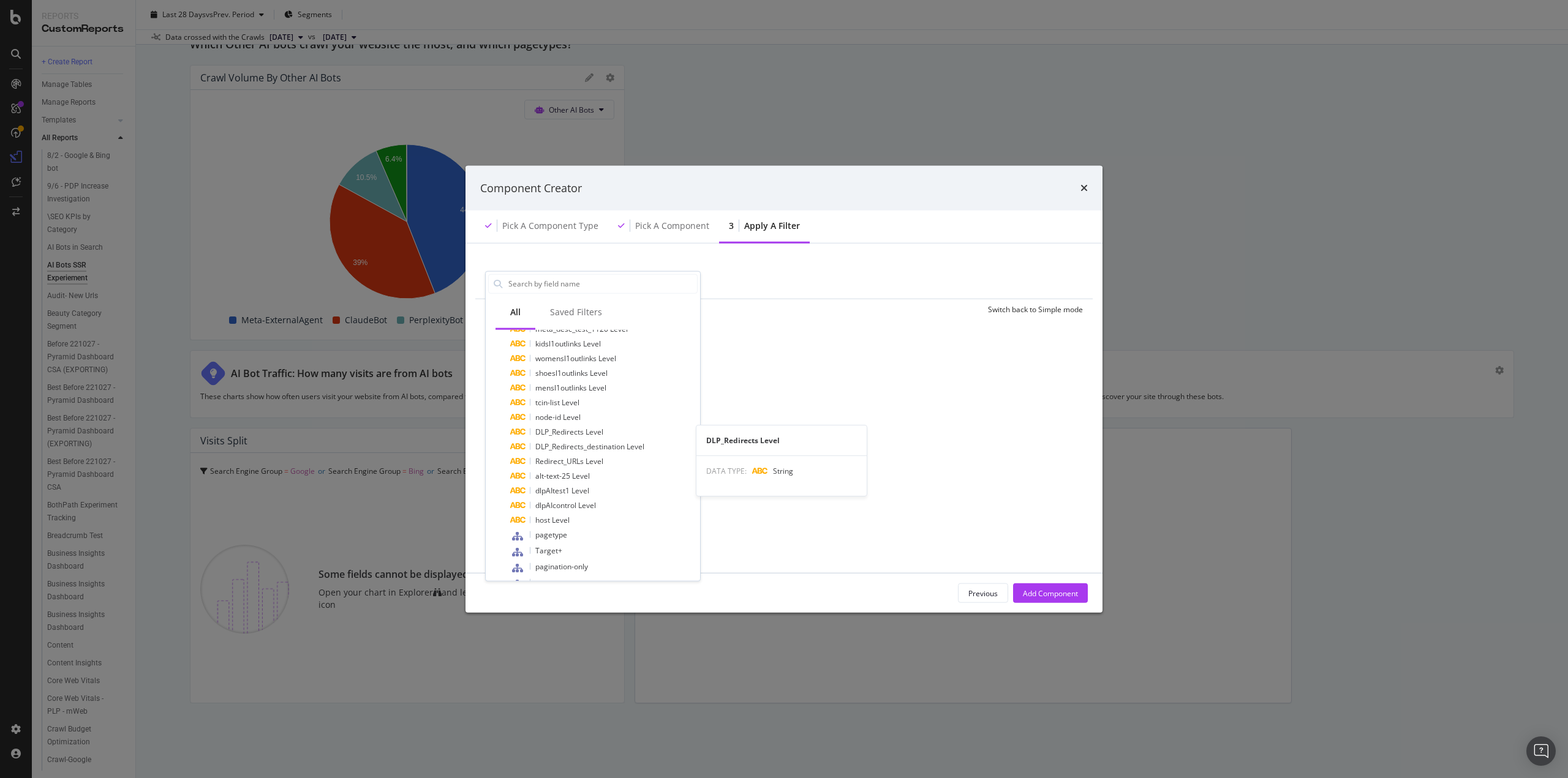
scroll to position [0, 0]
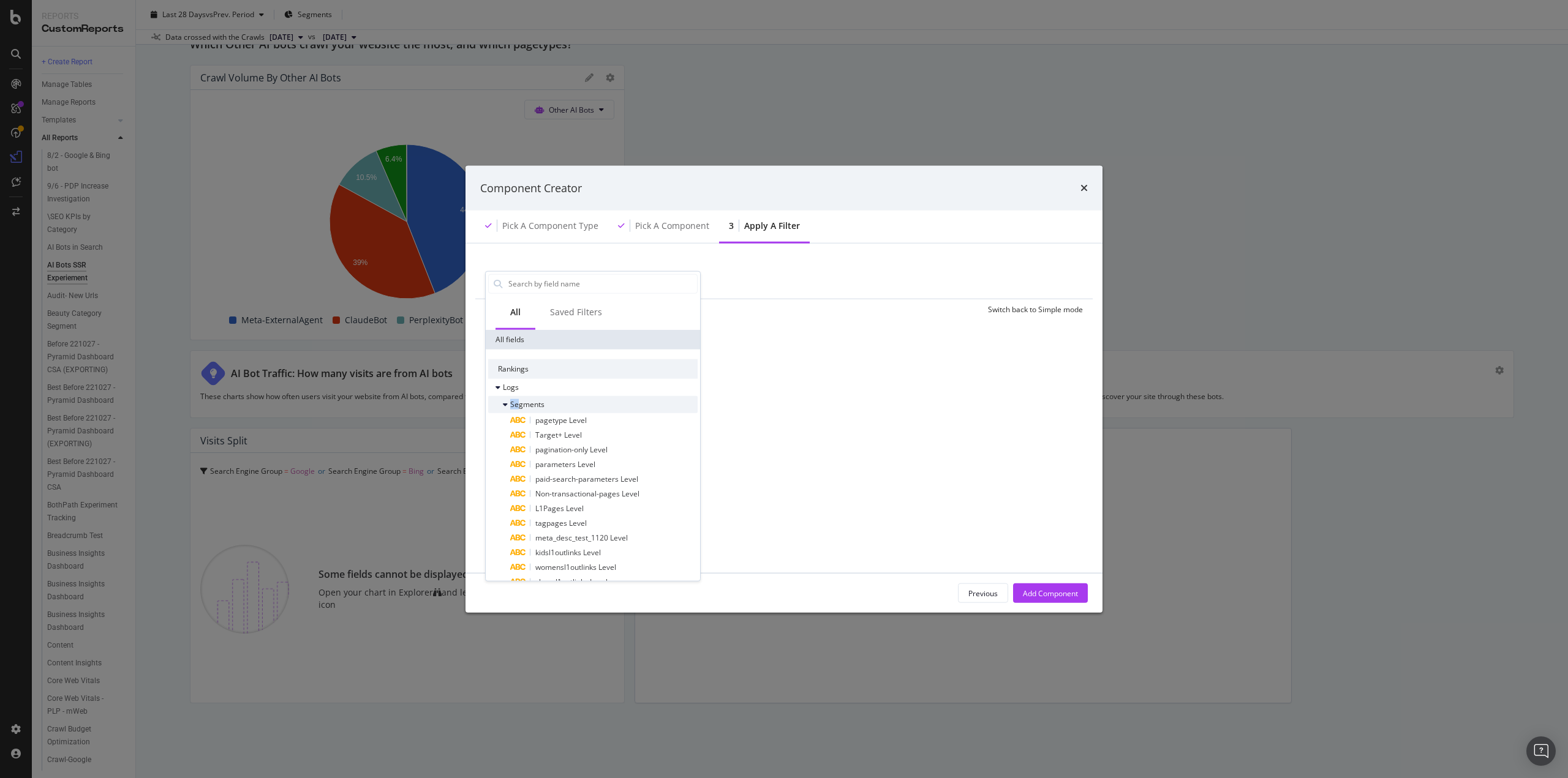
click at [506, 405] on icon "modal" at bounding box center [505, 404] width 5 height 8
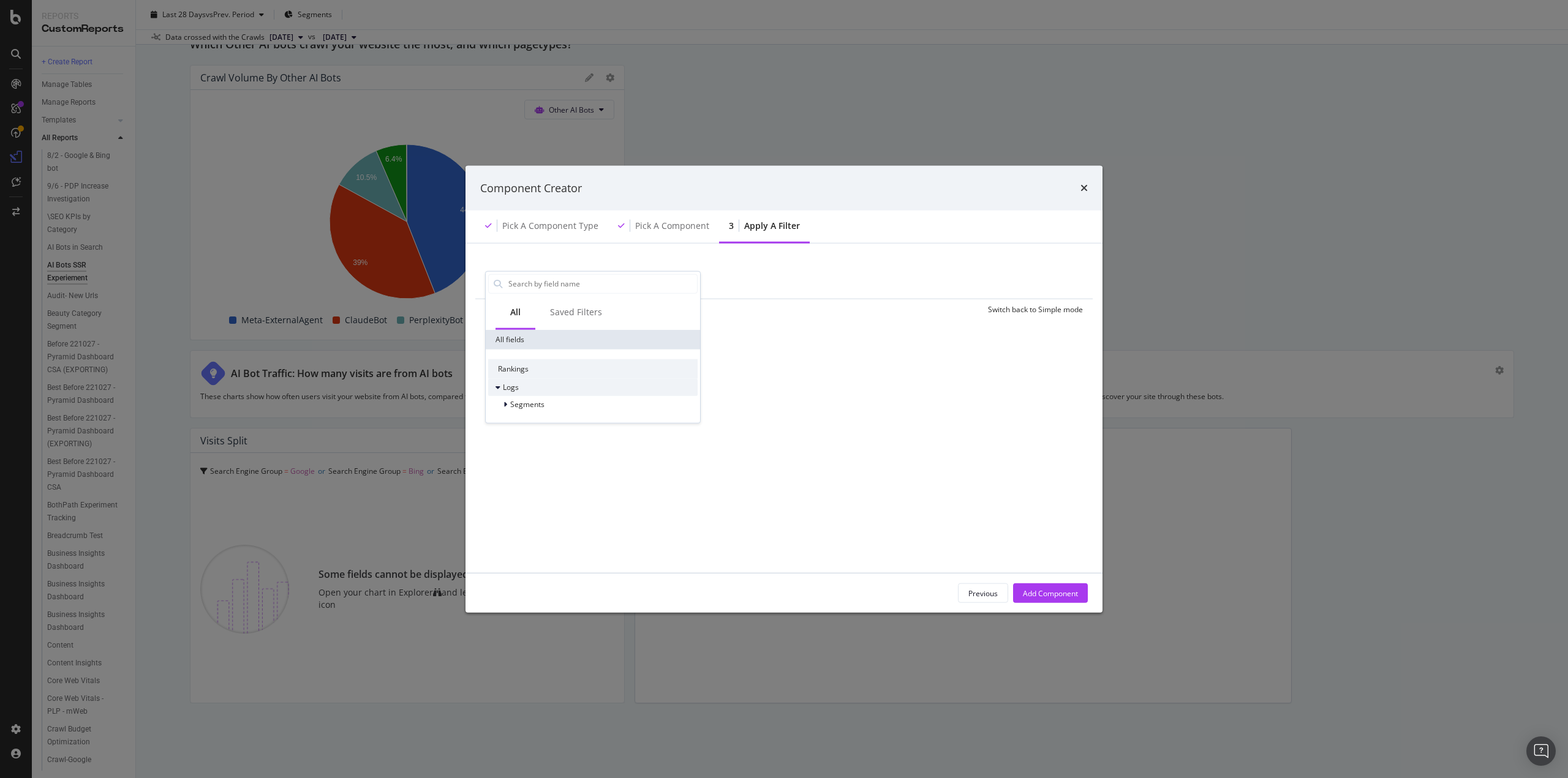
click at [501, 387] on div "modal" at bounding box center [500, 387] width 8 height 13
click at [503, 368] on div "Rankings" at bounding box center [592, 368] width 209 height 19
click at [496, 380] on div "Logs" at bounding box center [592, 388] width 209 height 17
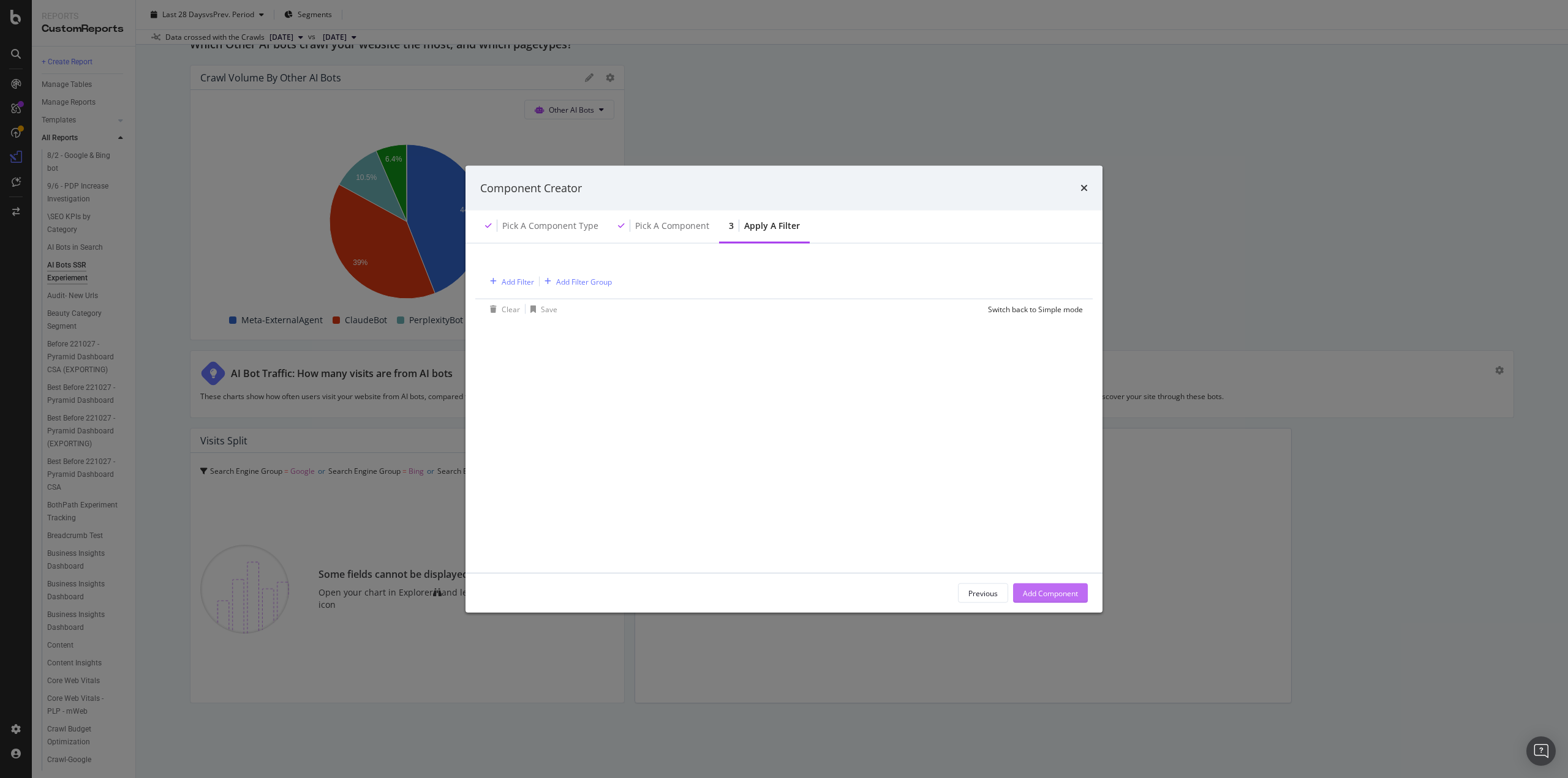
click at [1040, 594] on div "Add Component" at bounding box center [1050, 593] width 55 height 11
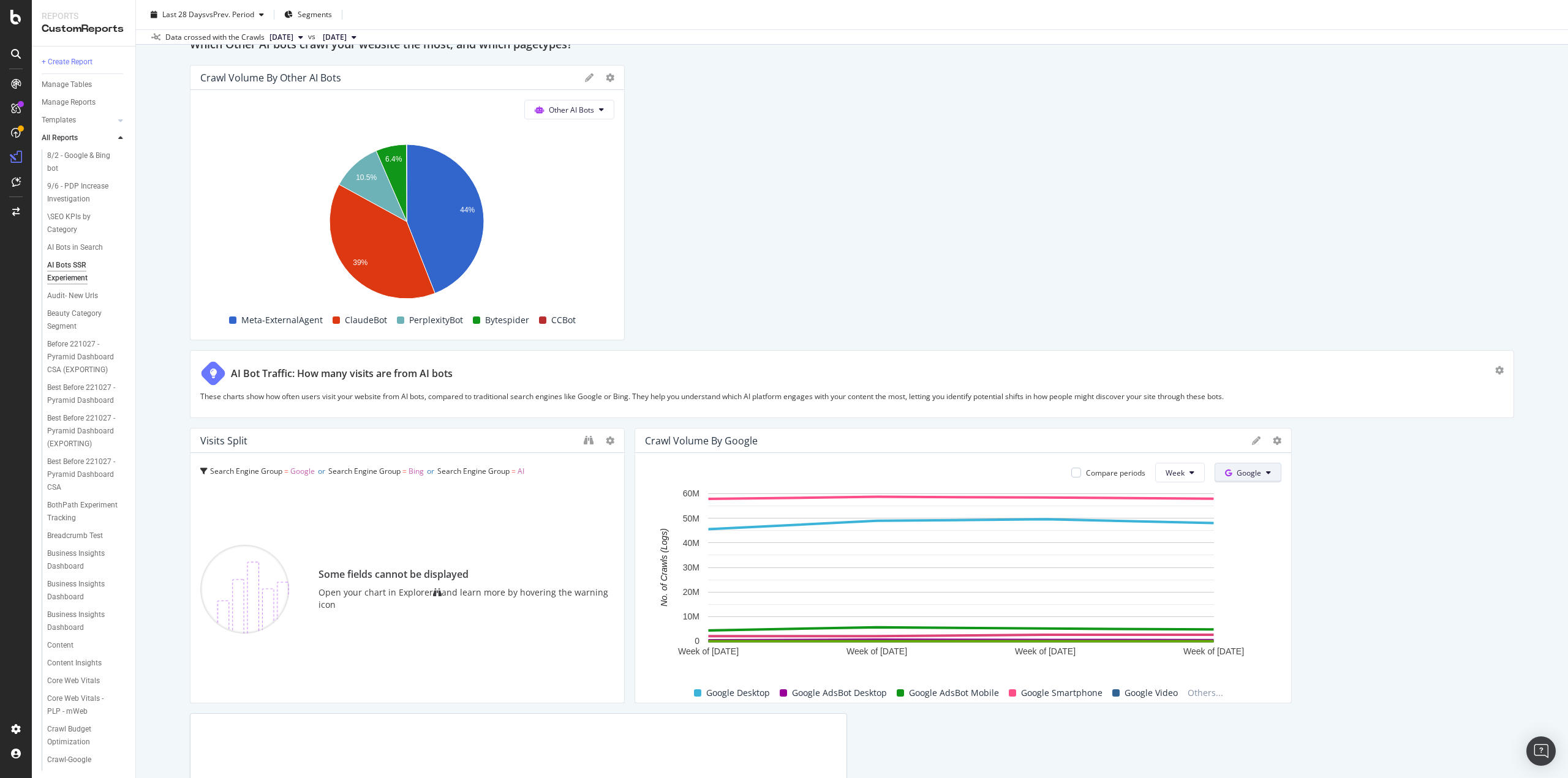
click at [1244, 474] on span "Google" at bounding box center [1248, 472] width 24 height 11
click at [1240, 563] on span "Other AI Bots" at bounding box center [1260, 563] width 45 height 11
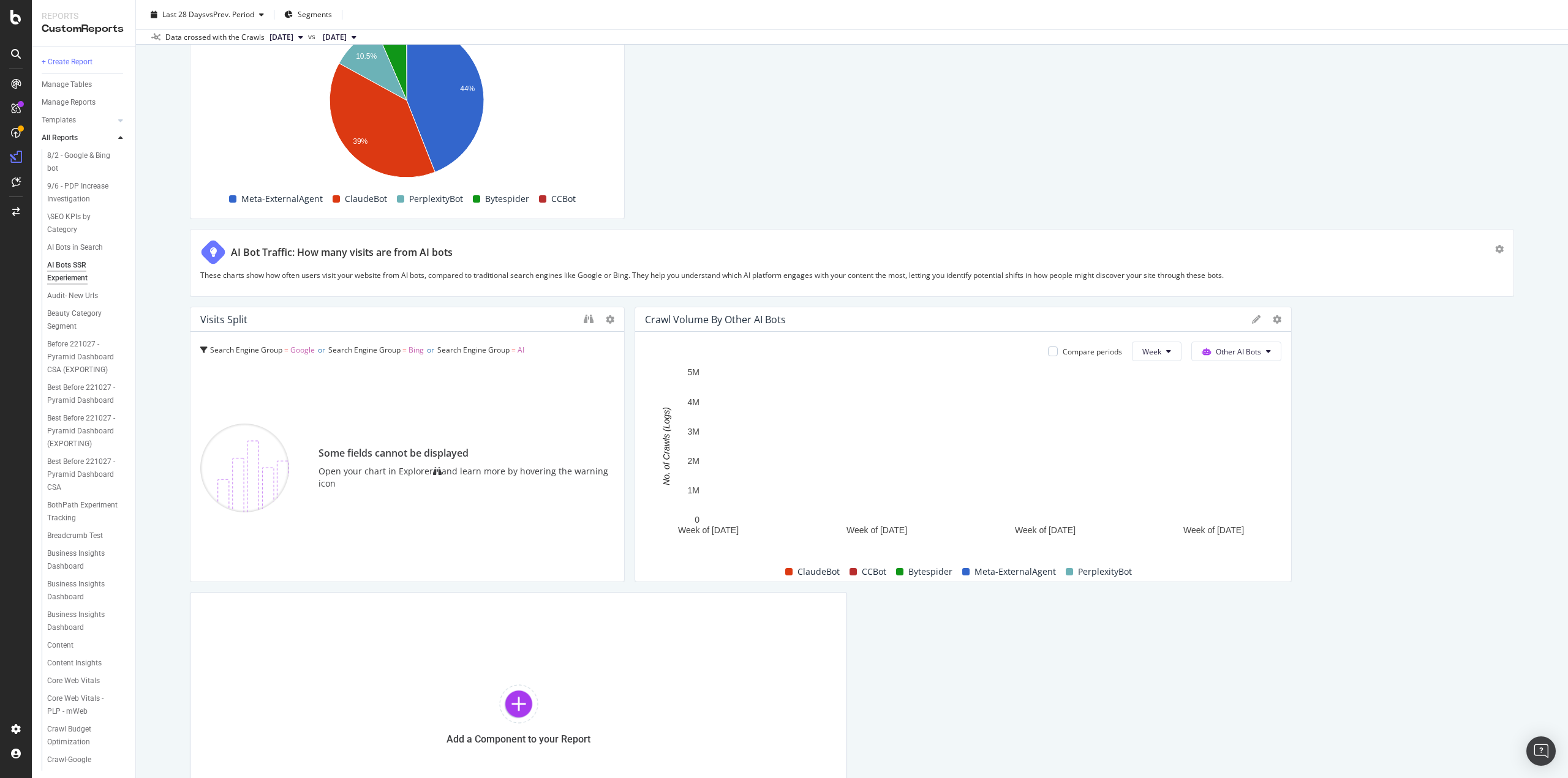
scroll to position [2274, 0]
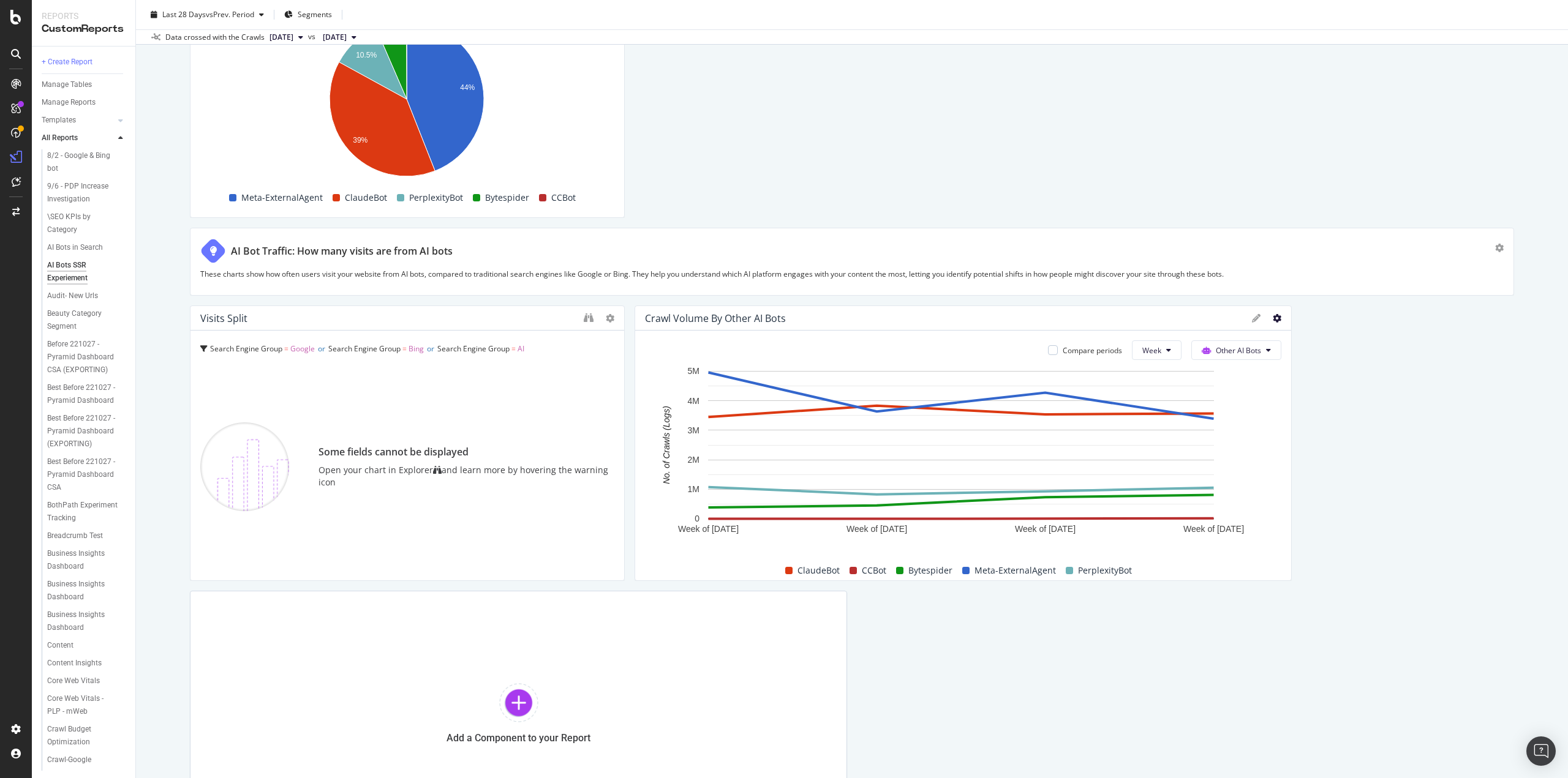
click at [1273, 317] on icon at bounding box center [1277, 318] width 9 height 9
click at [1310, 470] on span "Apply Filter" at bounding box center [1340, 471] width 92 height 11
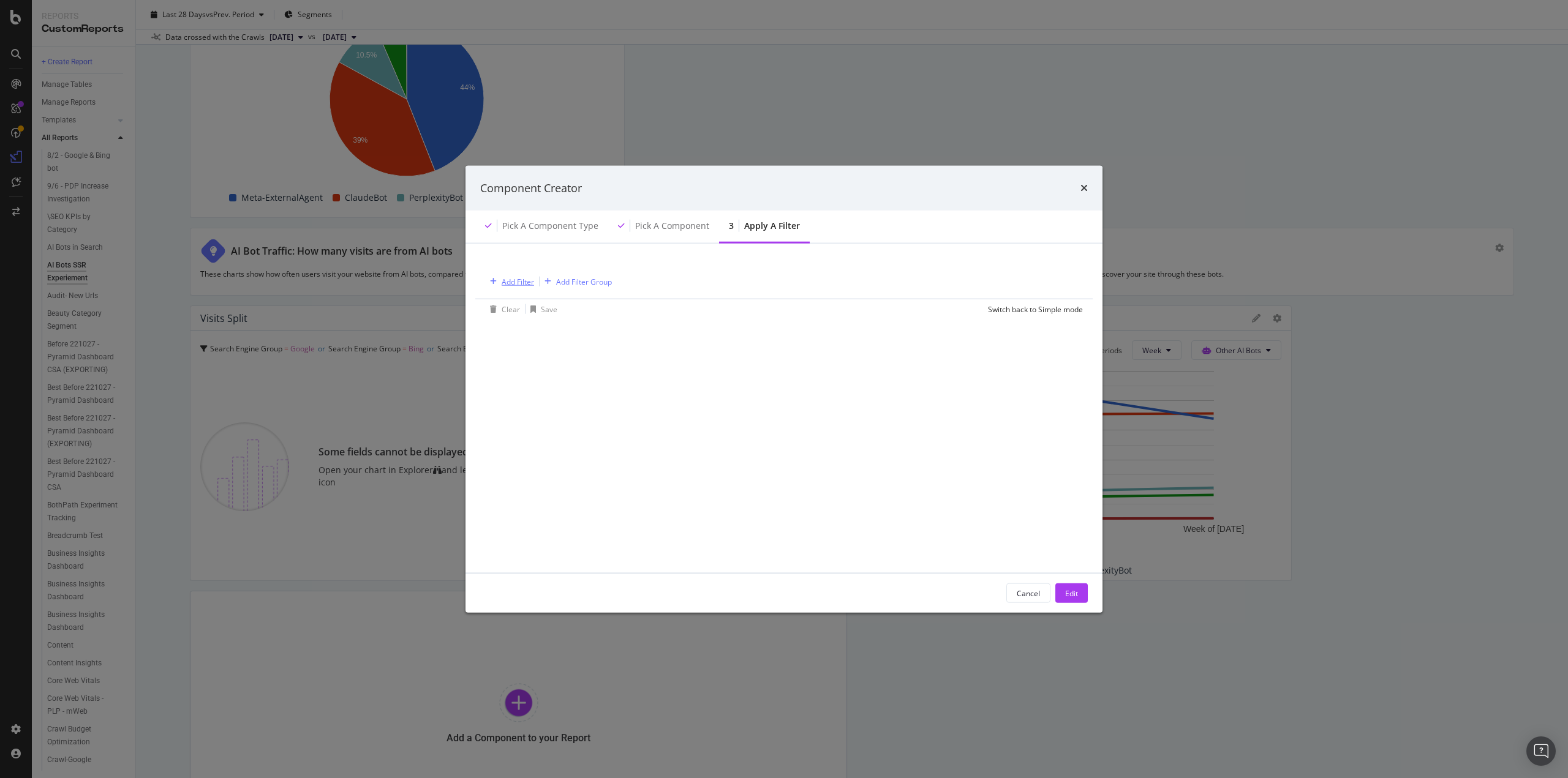
click at [526, 279] on div "Add Filter" at bounding box center [518, 281] width 33 height 11
